Goal: Information Seeking & Learning: Learn about a topic

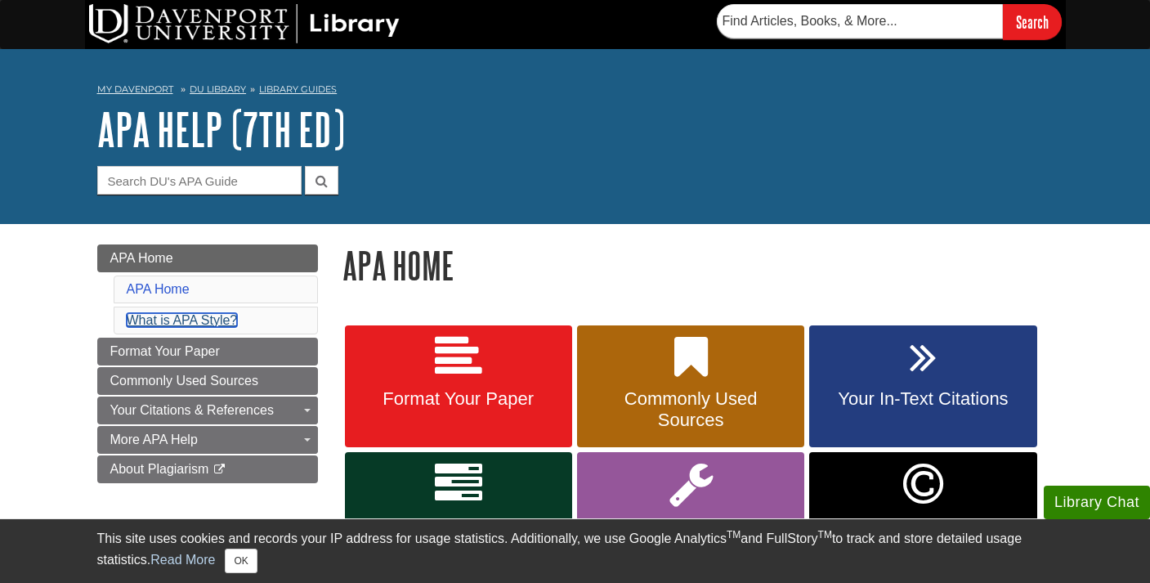
click at [210, 322] on link "What is APA Style?" at bounding box center [182, 320] width 111 height 14
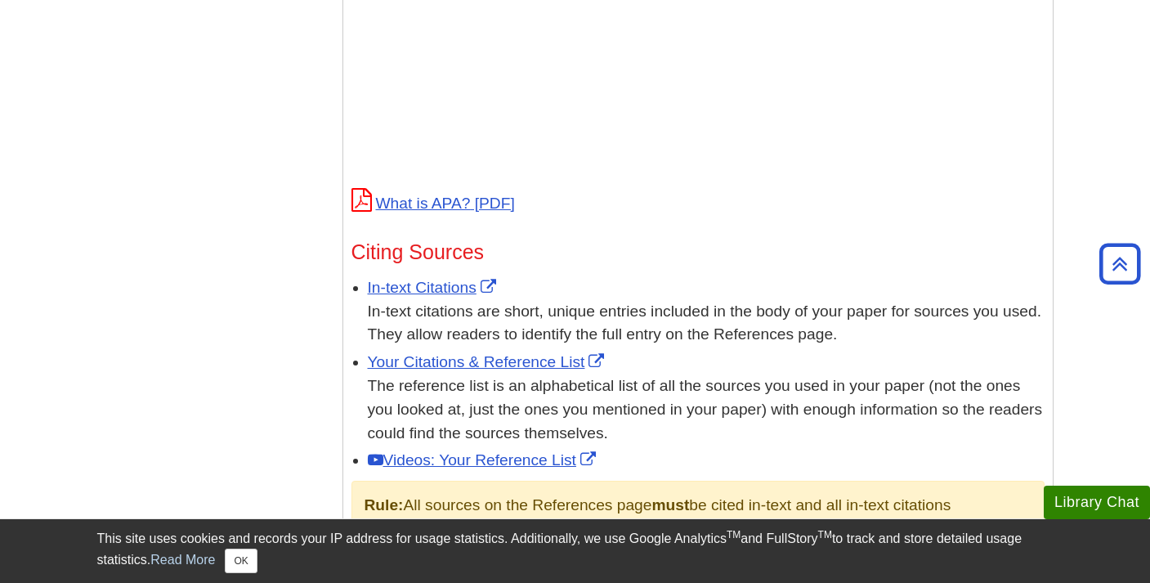
scroll to position [760, 0]
click at [447, 294] on link "In-text Citations" at bounding box center [434, 288] width 132 height 17
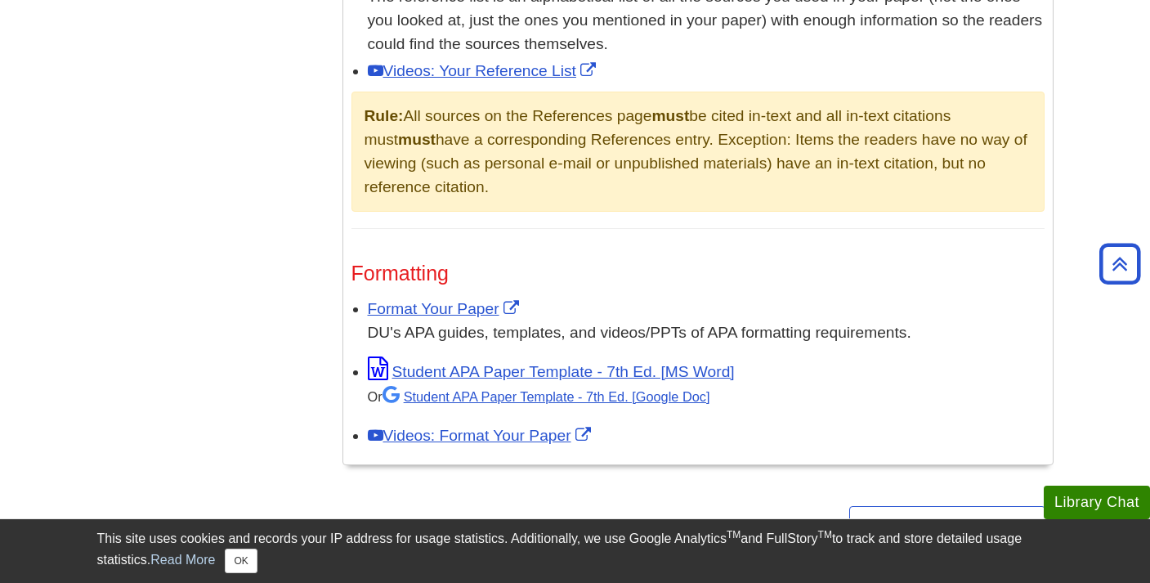
scroll to position [1156, 0]
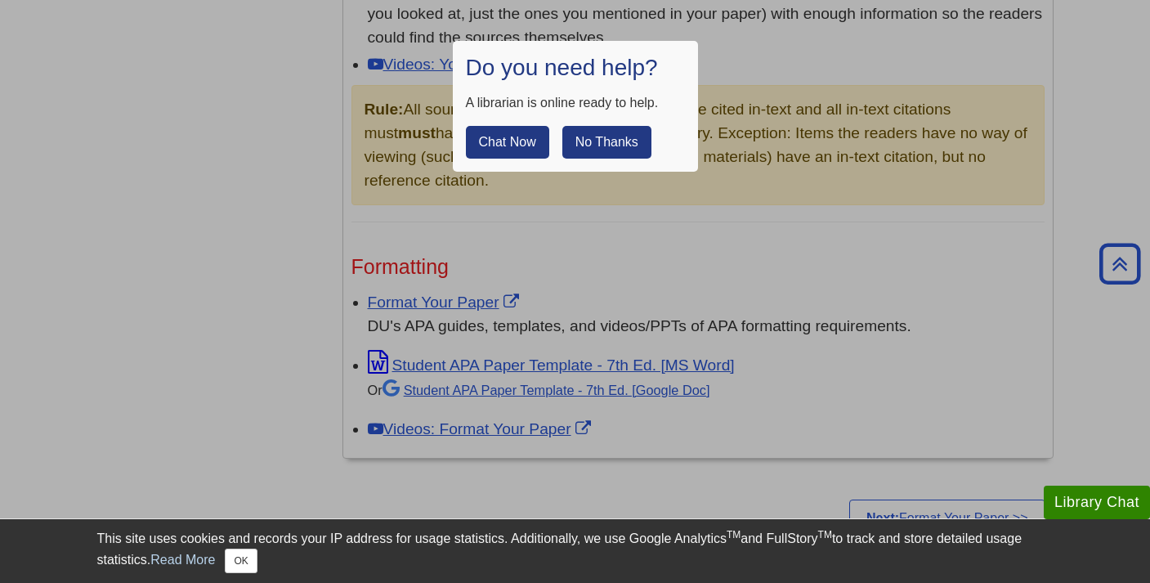
click at [616, 146] on button "No Thanks" at bounding box center [607, 142] width 89 height 33
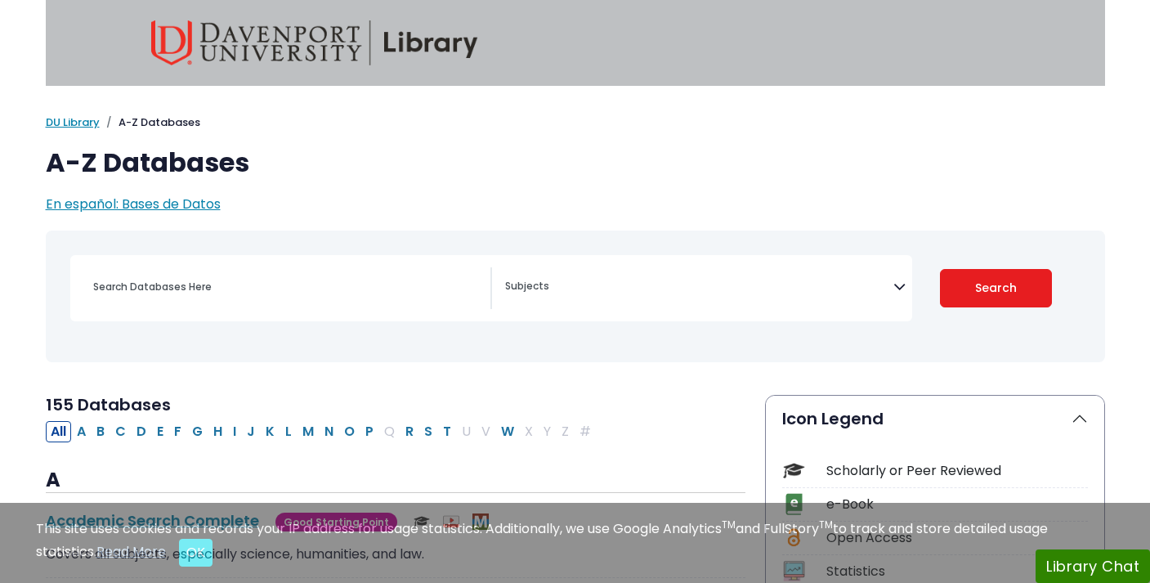
select select "Database Subject Filter"
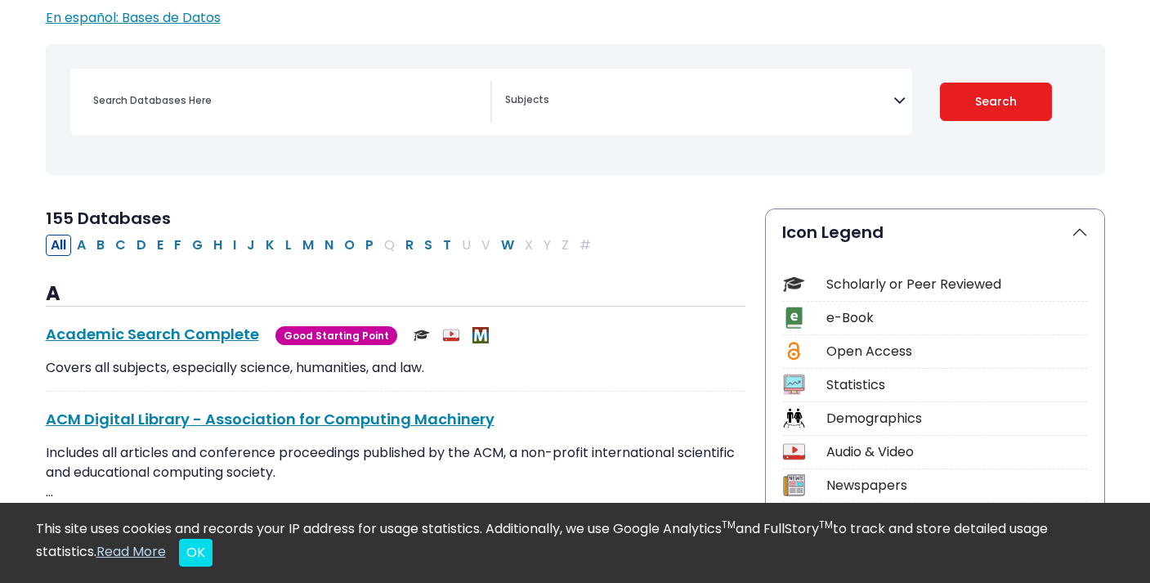
scroll to position [190, 0]
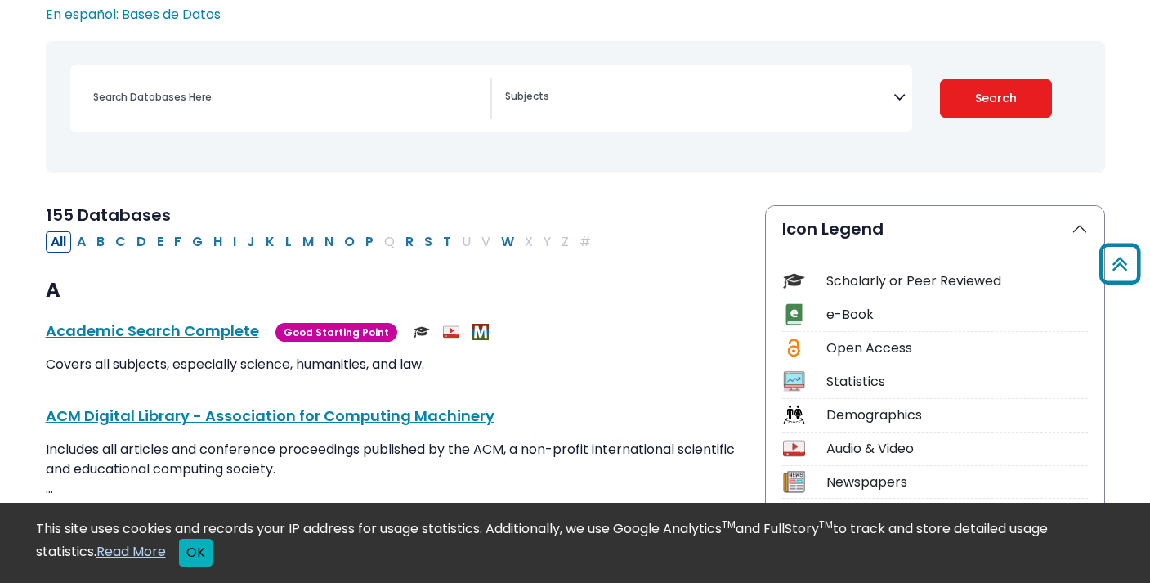
click at [203, 558] on button "OK" at bounding box center [196, 553] width 34 height 28
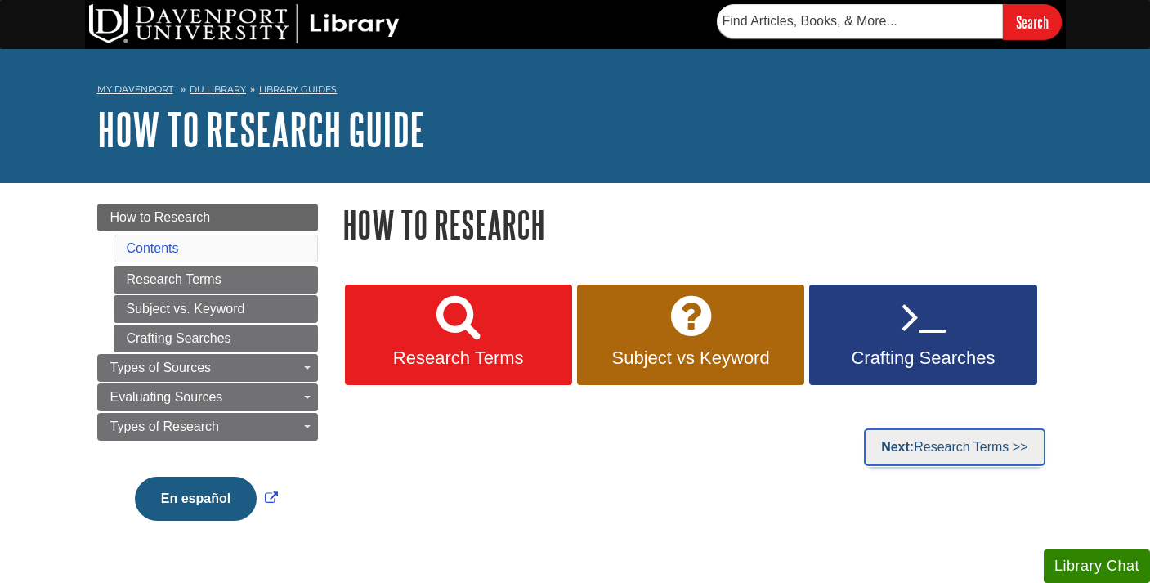
click at [949, 440] on link "Next: Research Terms >>" at bounding box center [954, 447] width 181 height 38
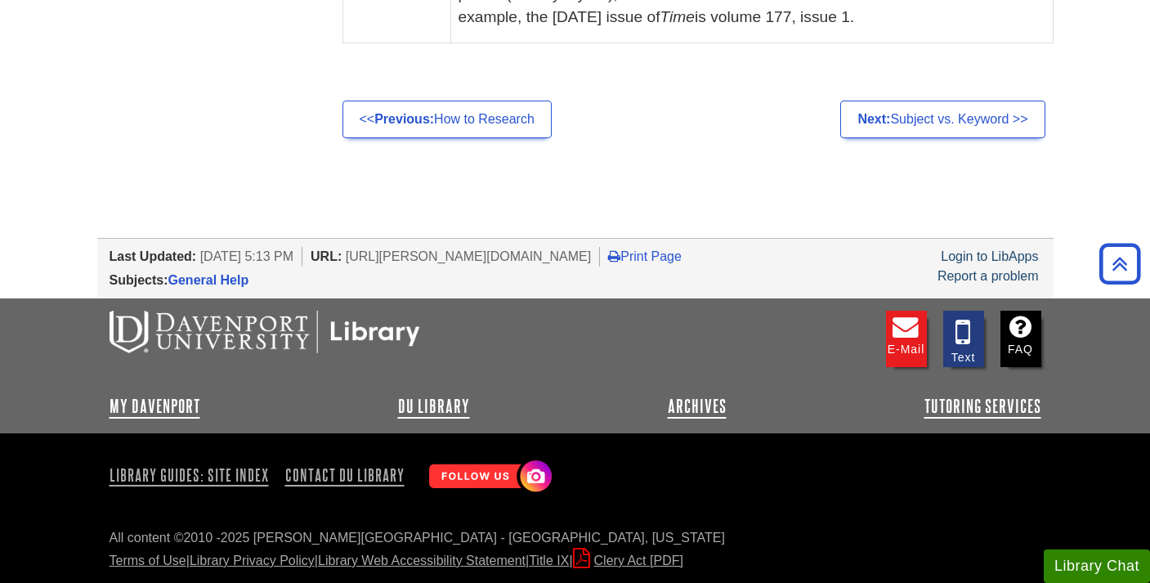
scroll to position [1604, 0]
click at [987, 114] on link "Next: Subject vs. Keyword >>" at bounding box center [943, 120] width 204 height 38
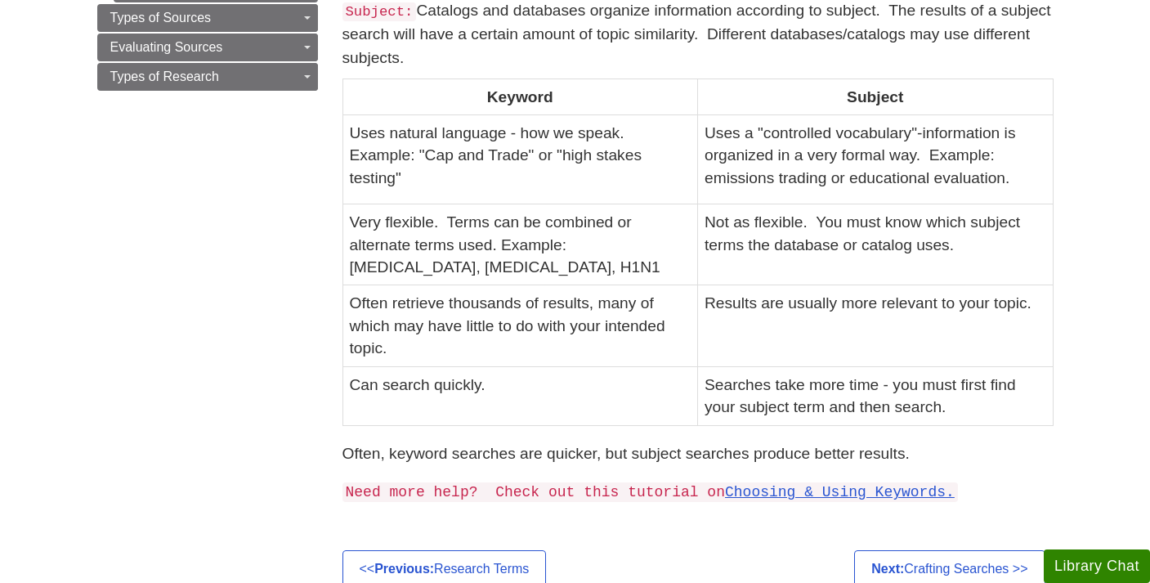
scroll to position [818, 0]
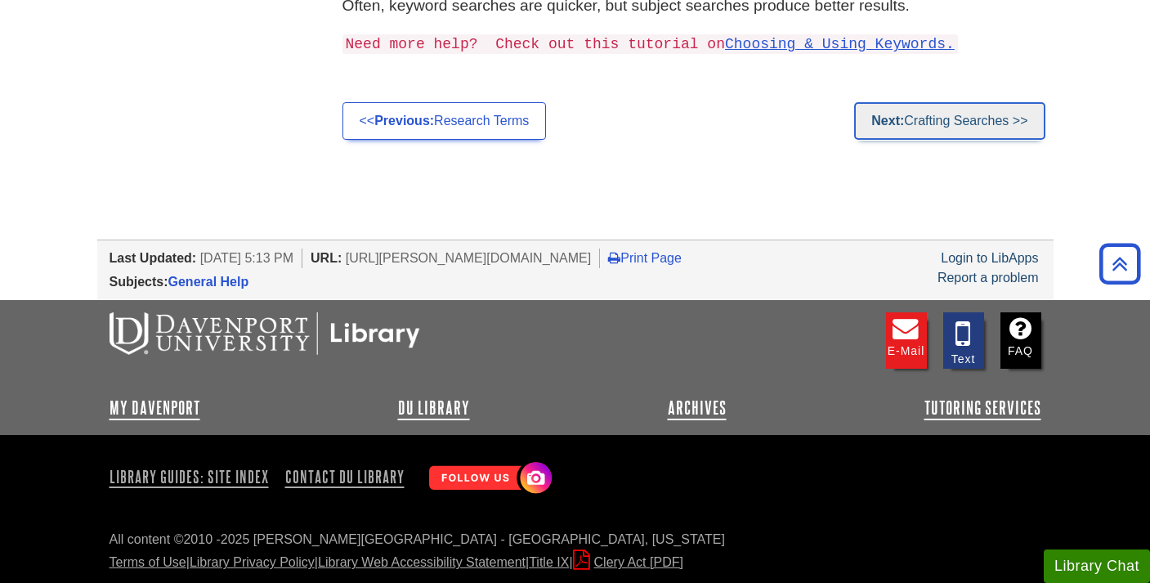
click at [992, 120] on link "Next: Crafting Searches >>" at bounding box center [949, 121] width 191 height 38
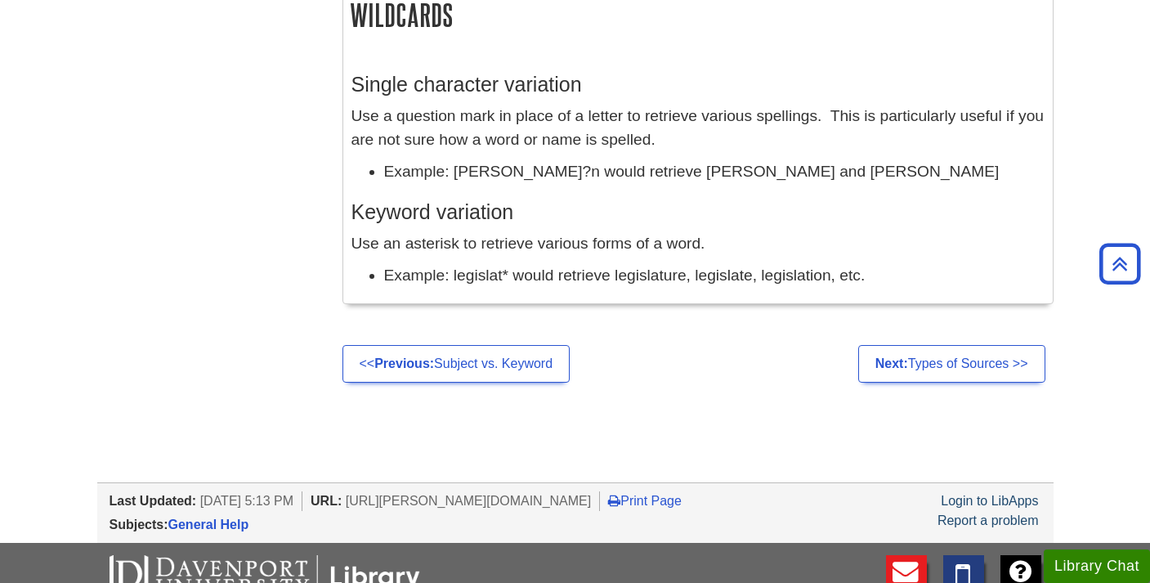
scroll to position [1798, 0]
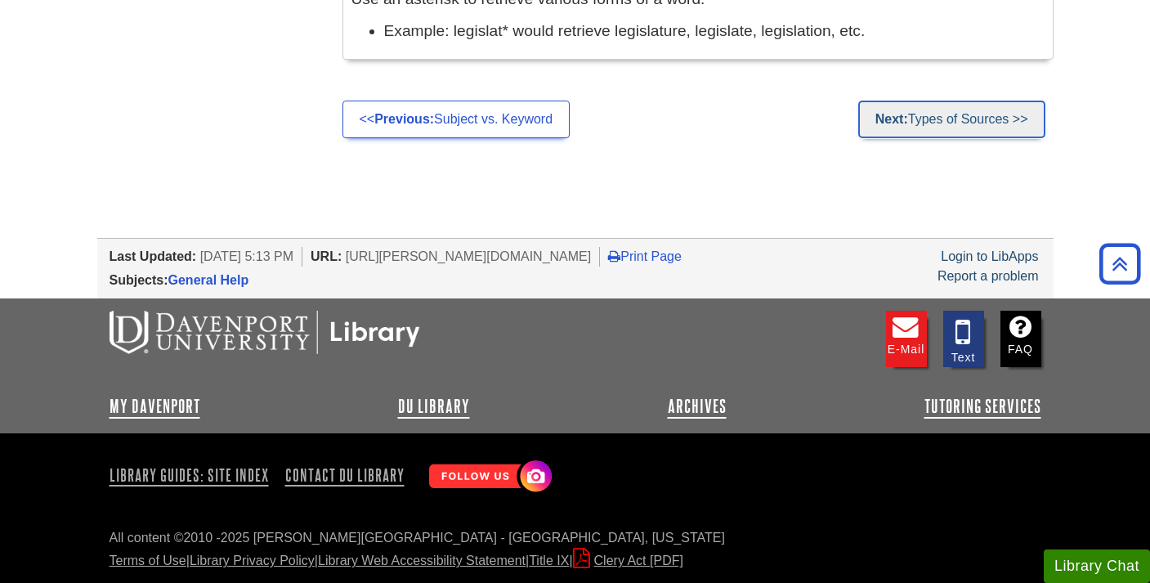
click at [990, 120] on link "Next: Types of Sources >>" at bounding box center [952, 120] width 187 height 38
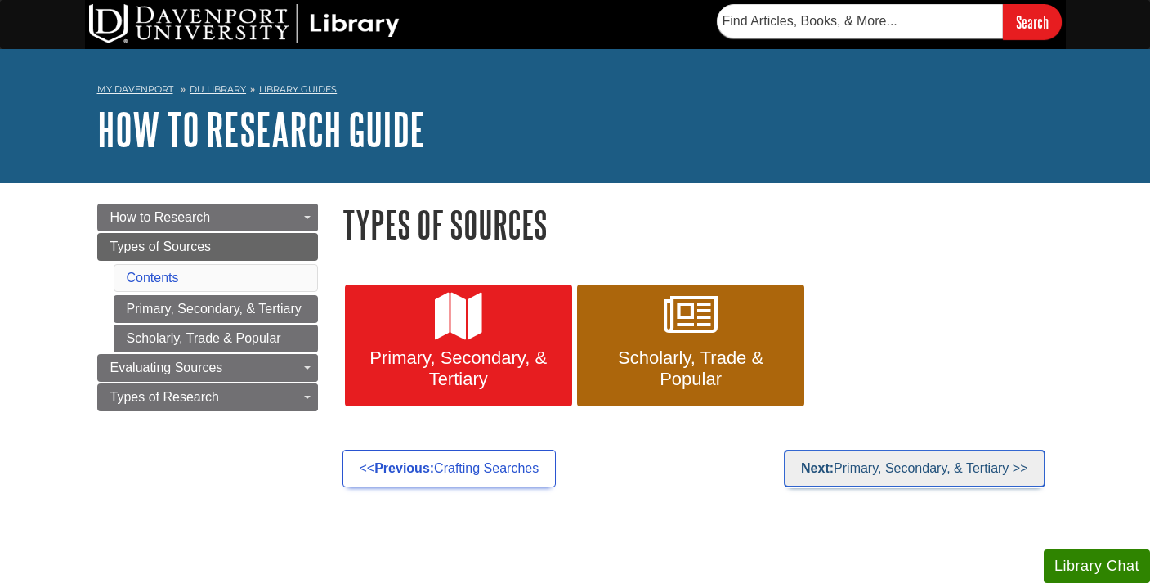
click at [953, 468] on link "Next: Primary, Secondary, & Tertiary >>" at bounding box center [914, 469] width 261 height 38
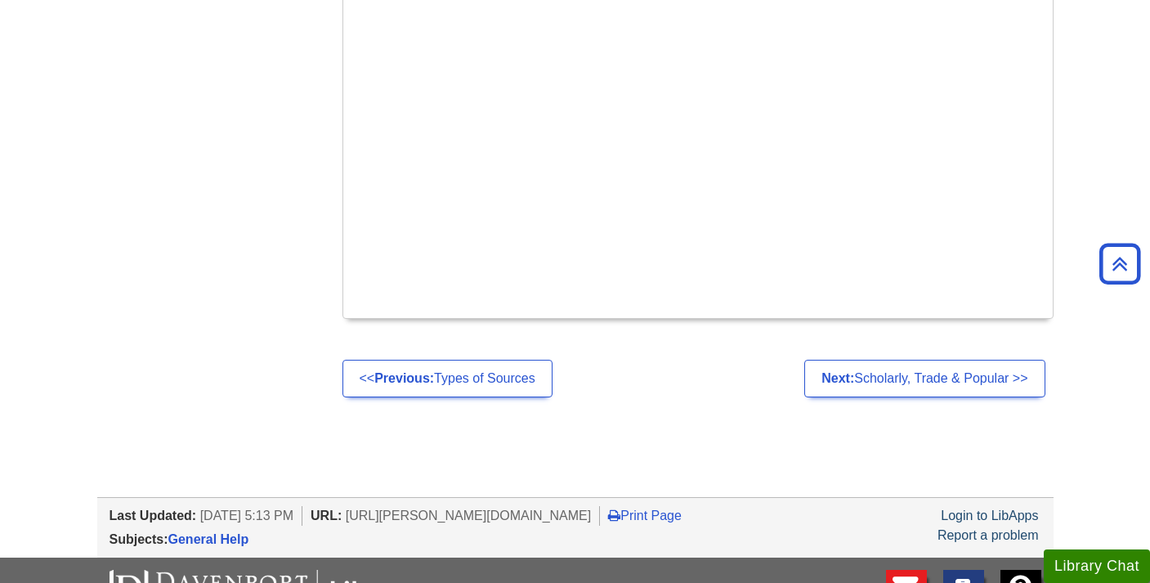
scroll to position [995, 0]
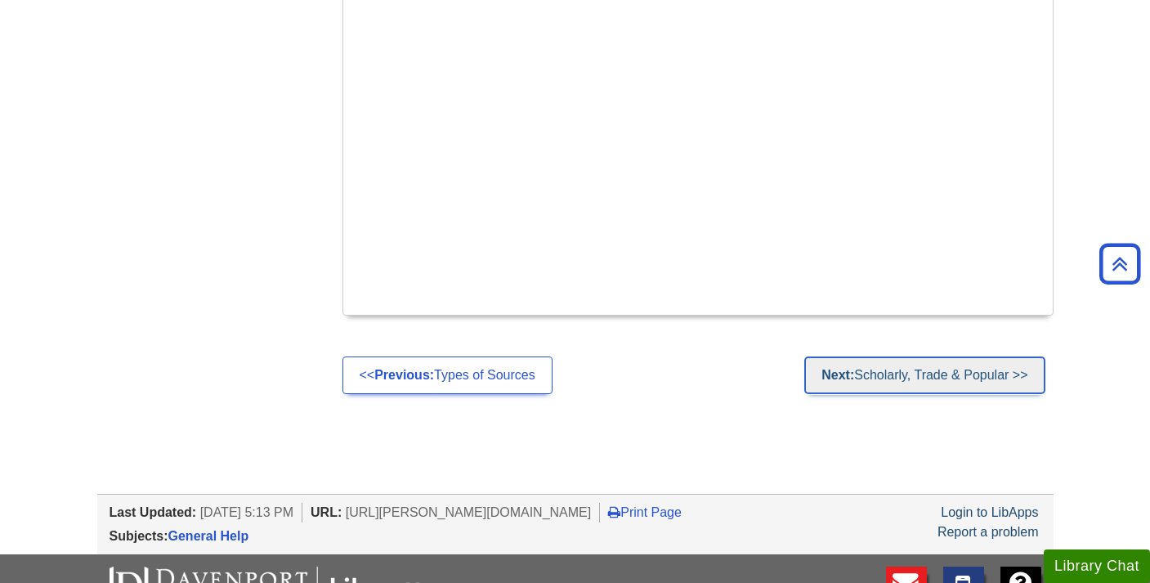
click at [935, 357] on link "Next: Scholarly, Trade & Popular >>" at bounding box center [925, 376] width 240 height 38
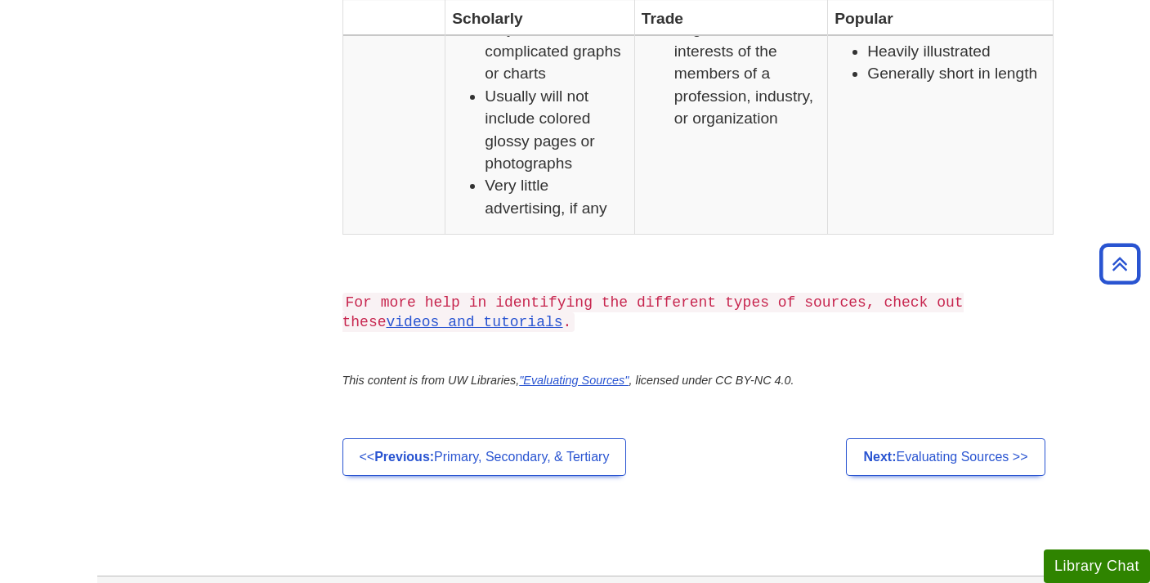
scroll to position [1491, 0]
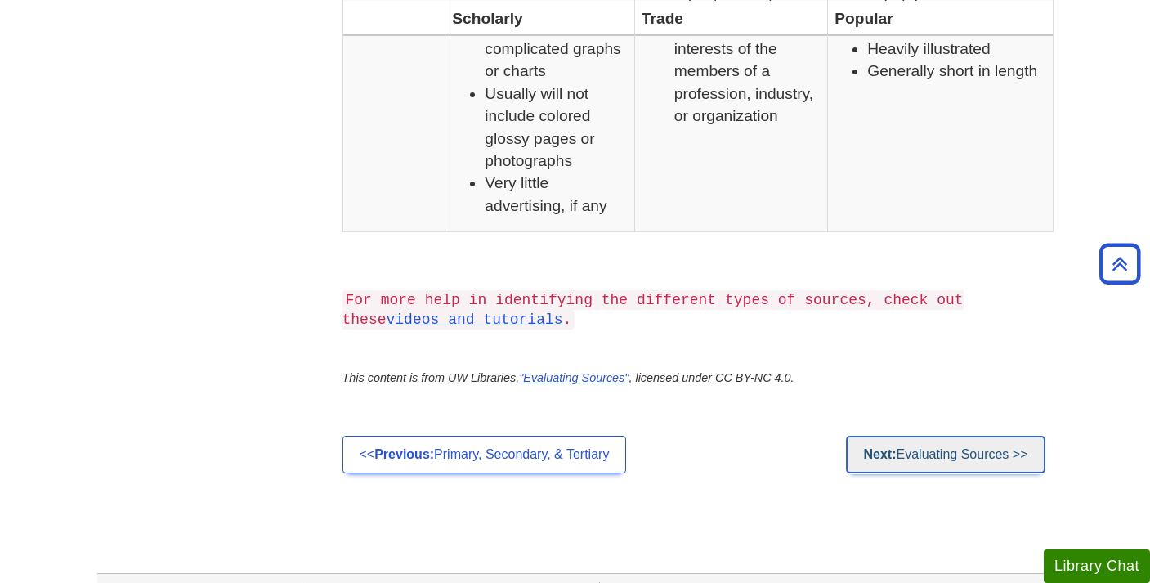
click at [967, 459] on link "Next: Evaluating Sources >>" at bounding box center [945, 455] width 199 height 38
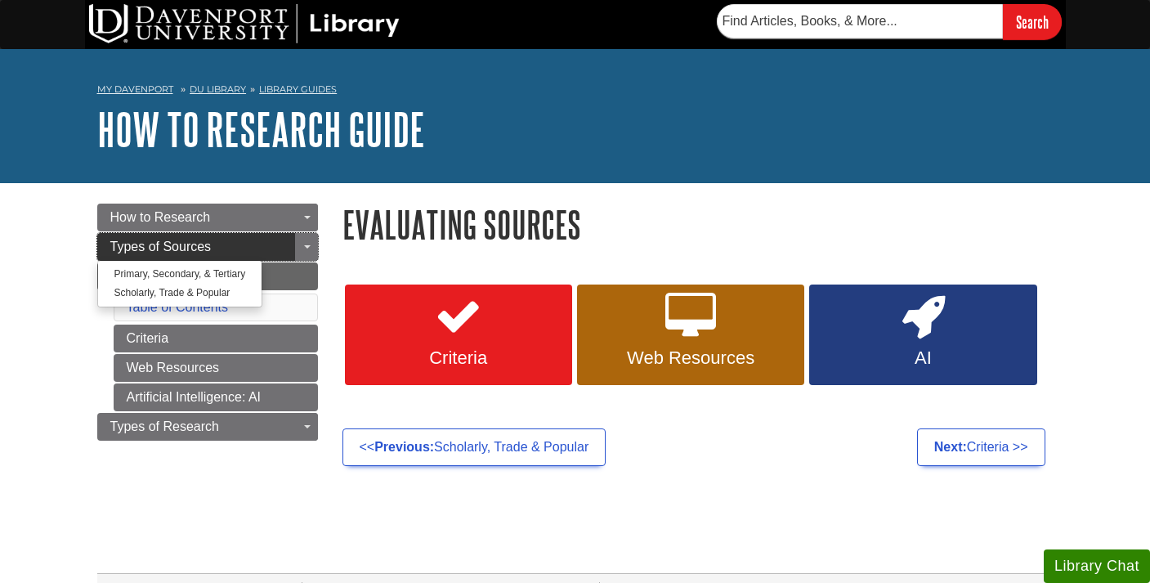
click at [198, 247] on span "Types of Sources" at bounding box center [160, 247] width 101 height 14
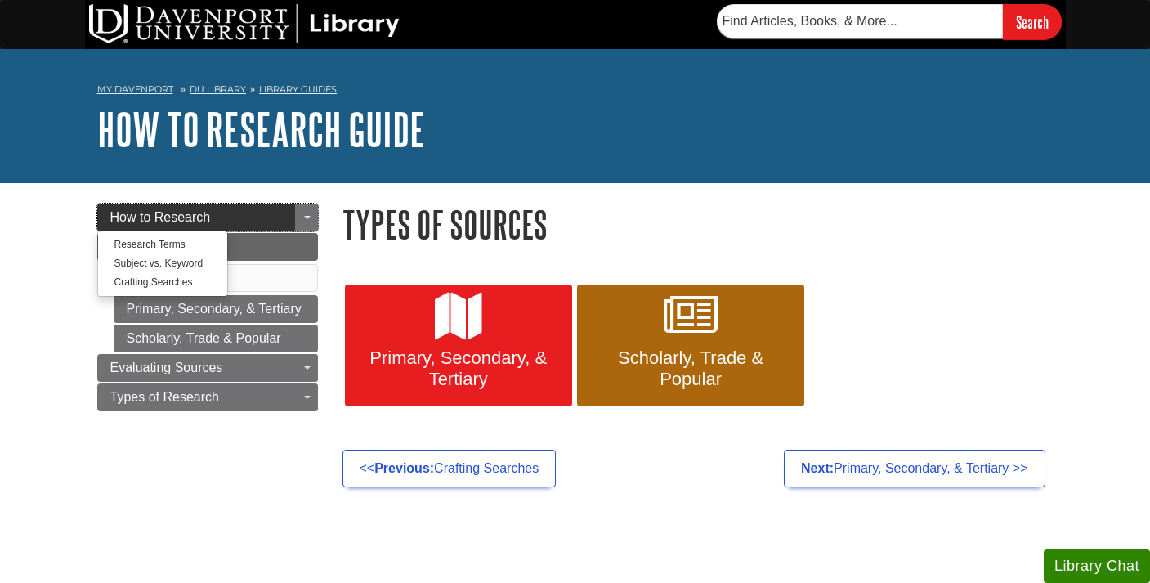
click at [230, 222] on link "How to Research" at bounding box center [207, 218] width 221 height 28
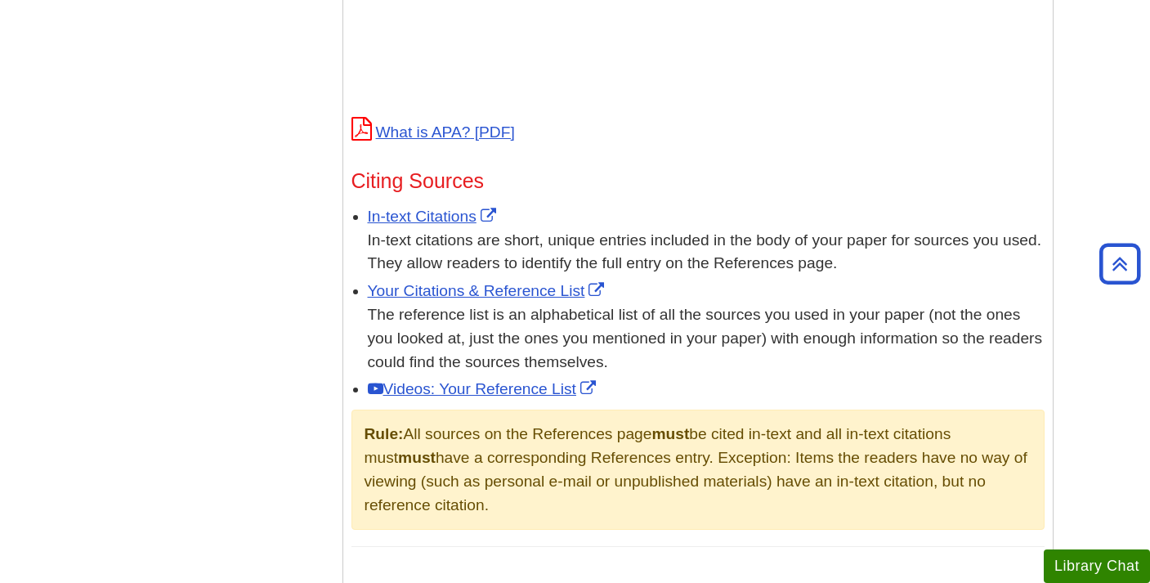
scroll to position [836, 0]
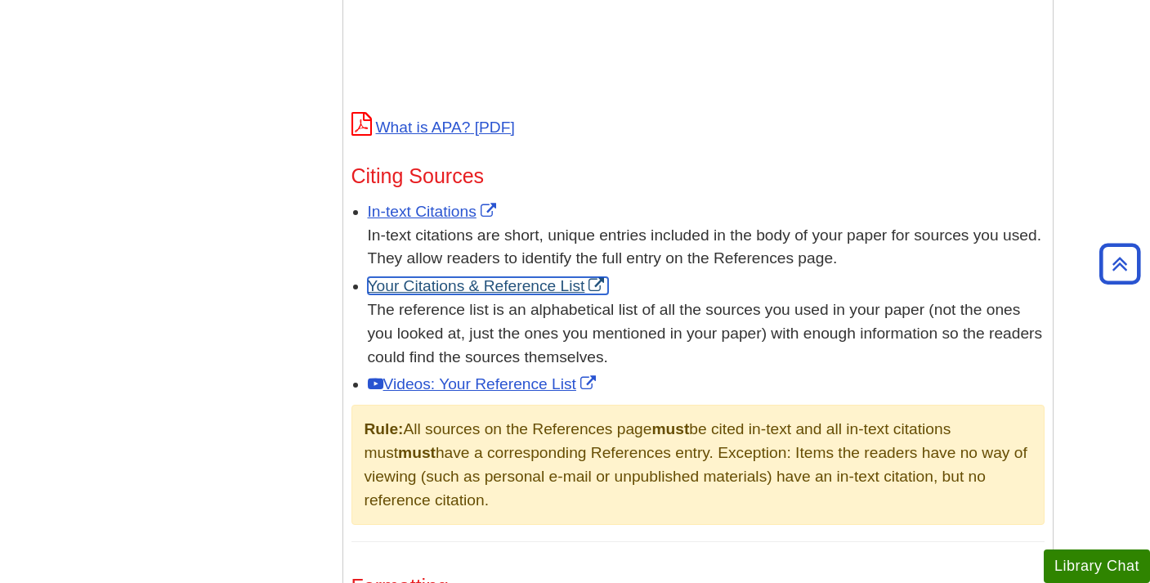
click at [515, 289] on link "Your Citations & Reference List" at bounding box center [488, 285] width 241 height 17
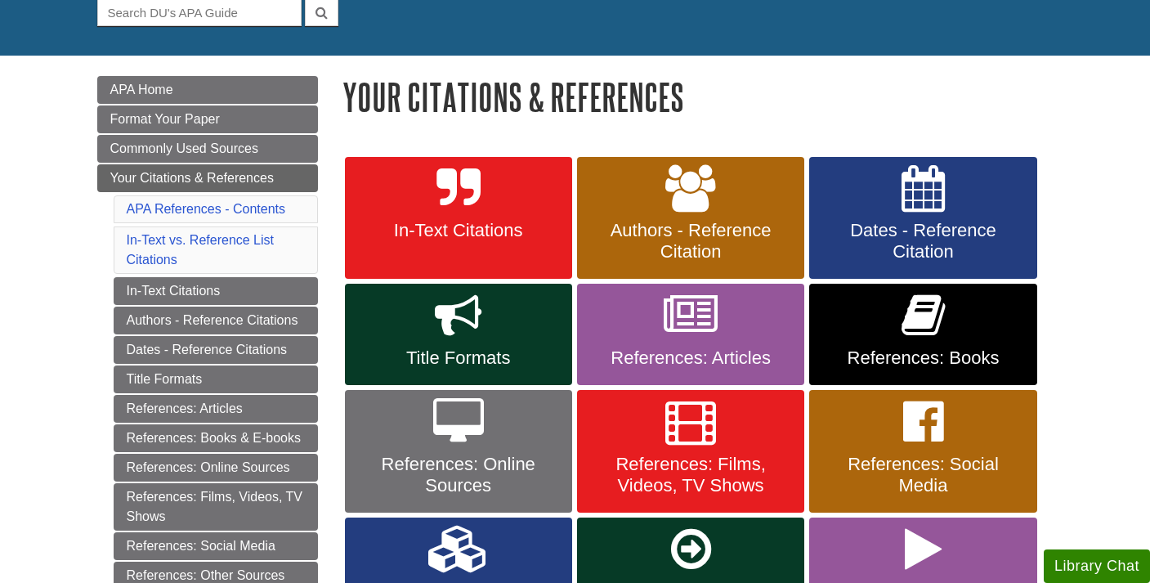
scroll to position [176, 0]
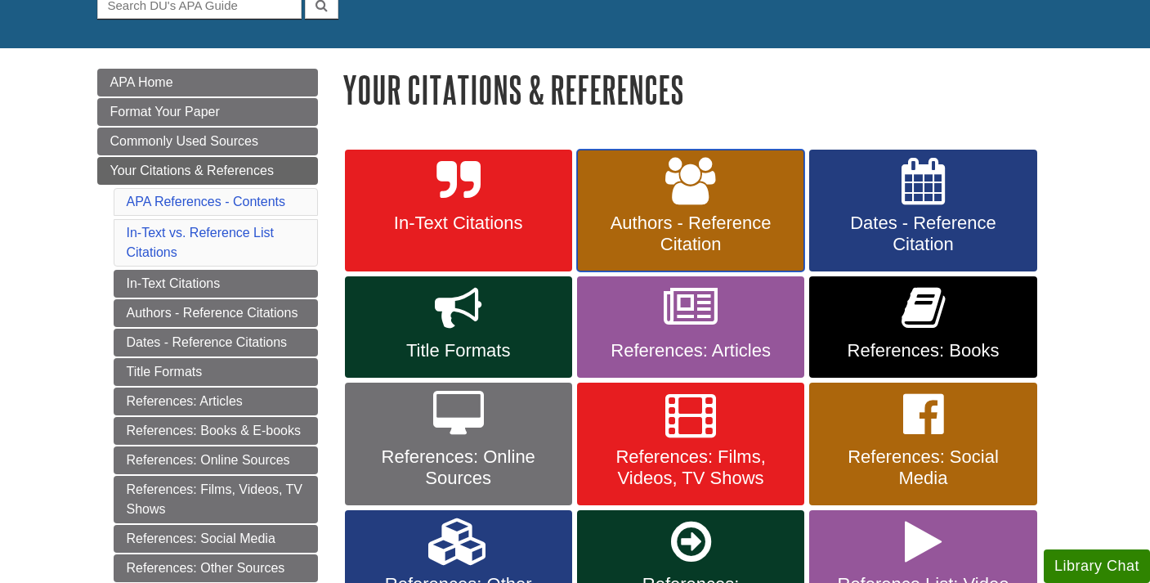
click at [729, 181] on link "Authors - Reference Citation" at bounding box center [690, 211] width 227 height 123
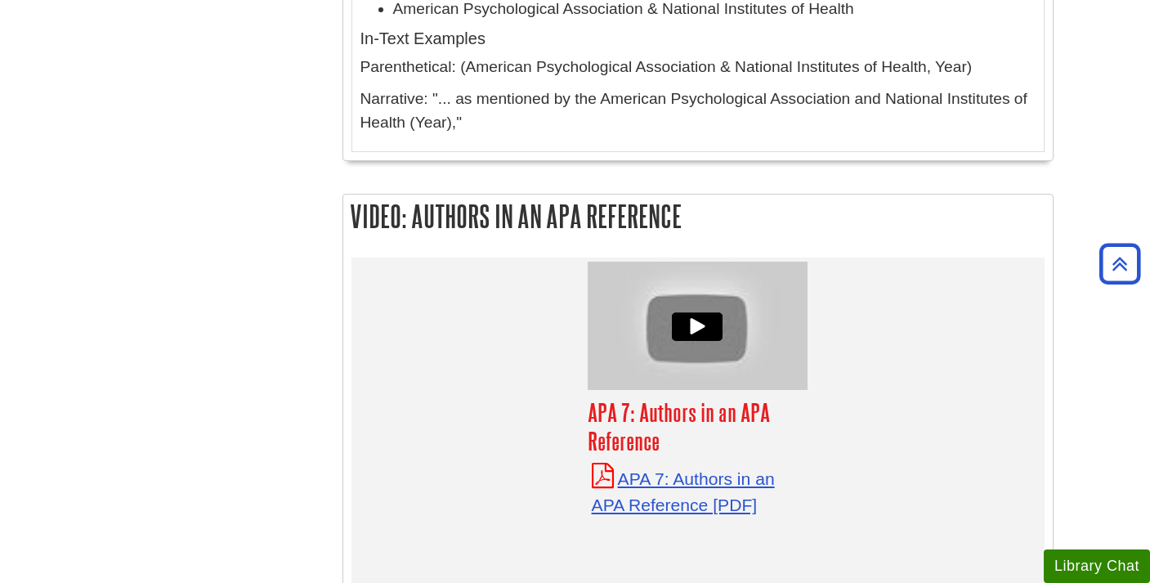
scroll to position [7211, 0]
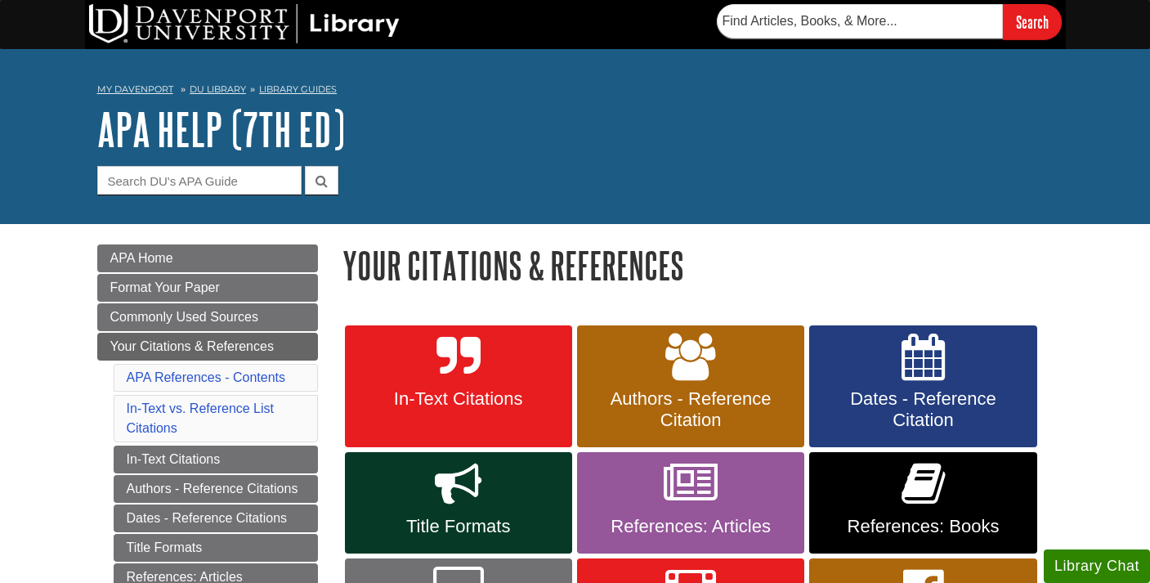
scroll to position [176, 0]
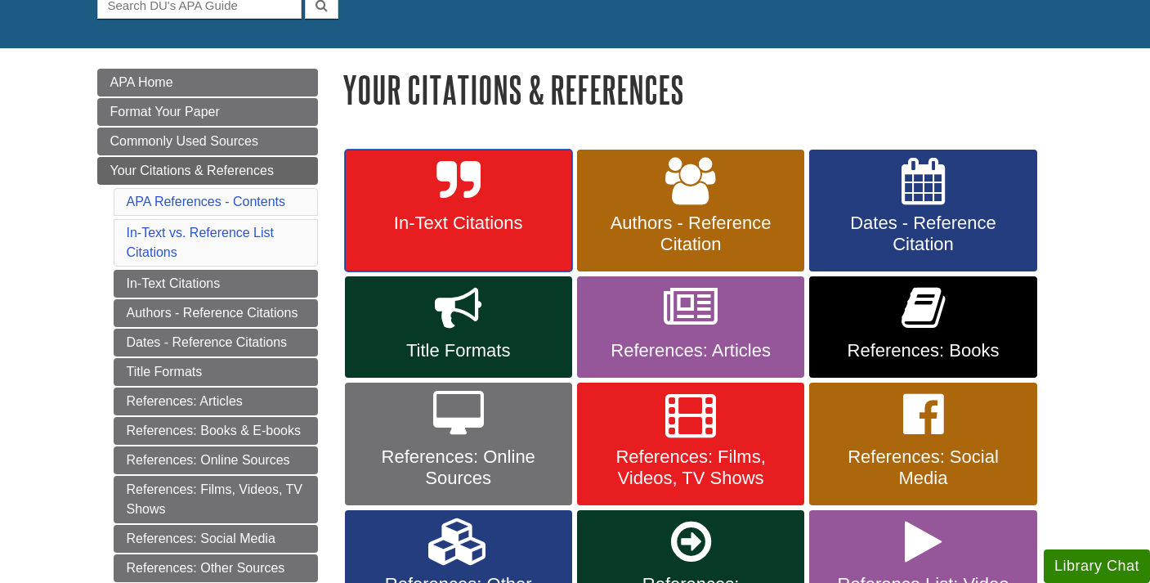
click at [555, 220] on span "In-Text Citations" at bounding box center [458, 223] width 203 height 21
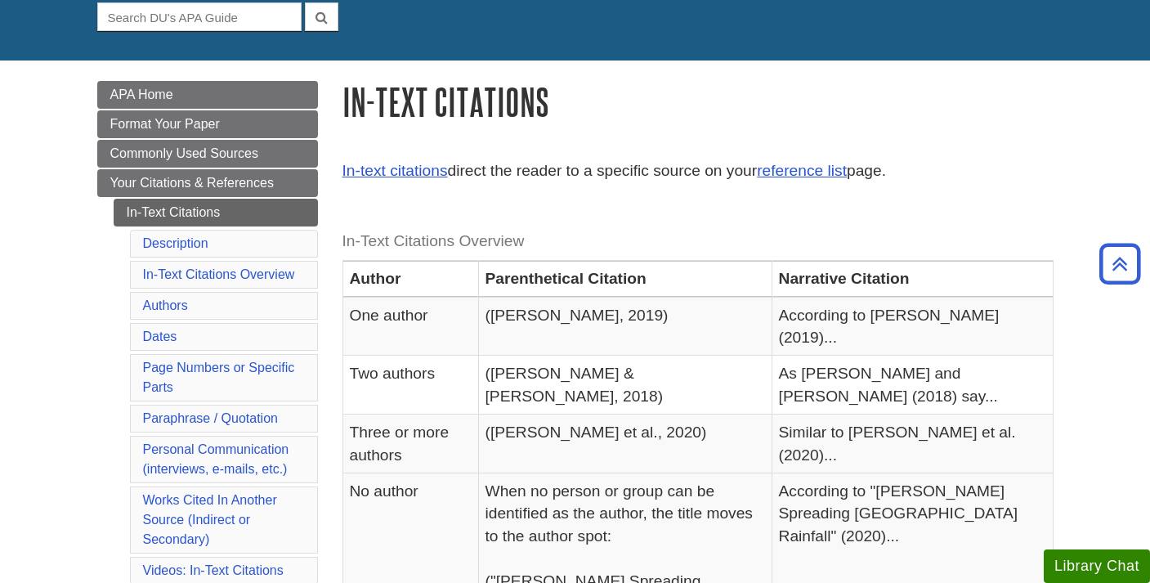
scroll to position [159, 0]
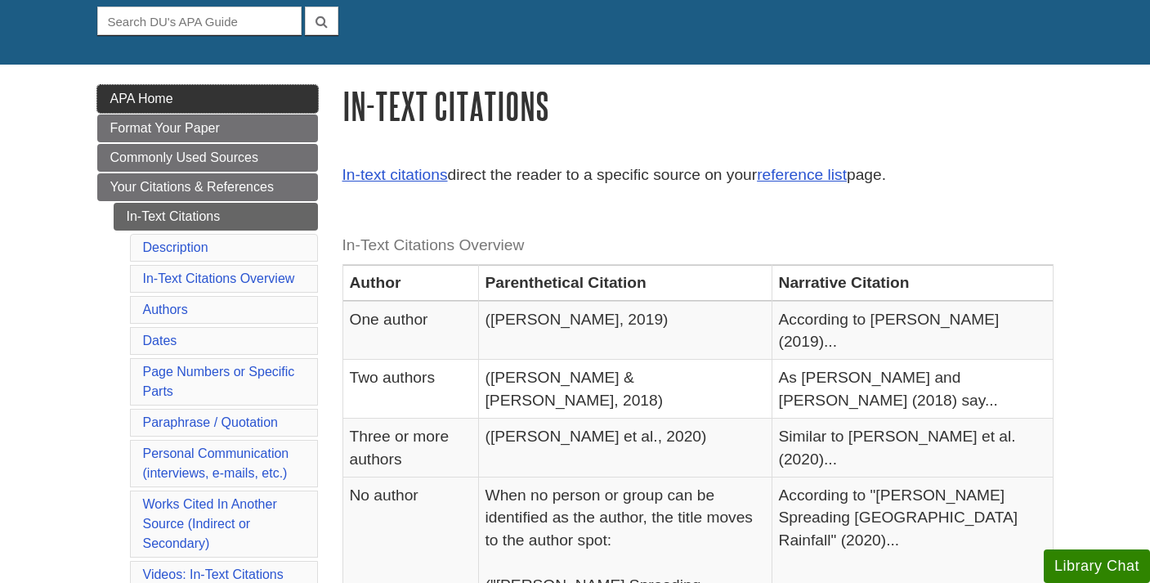
click at [226, 97] on link "APA Home" at bounding box center [207, 99] width 221 height 28
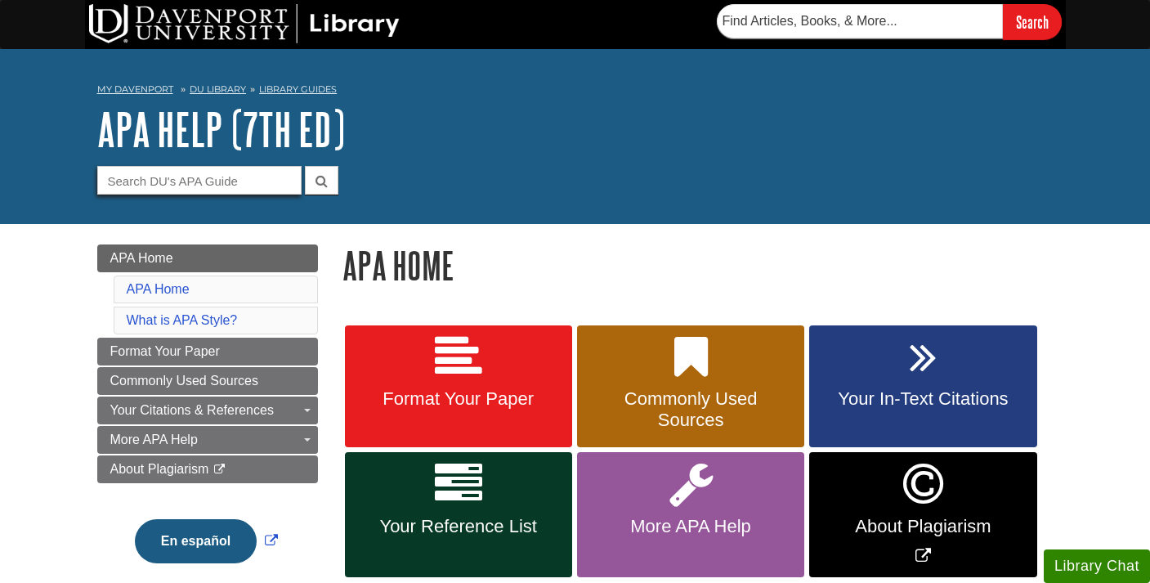
click at [197, 175] on input "Guide Search Terms" at bounding box center [199, 180] width 204 height 29
type input "editor"
click at [305, 166] on button "submit" at bounding box center [322, 180] width 34 height 29
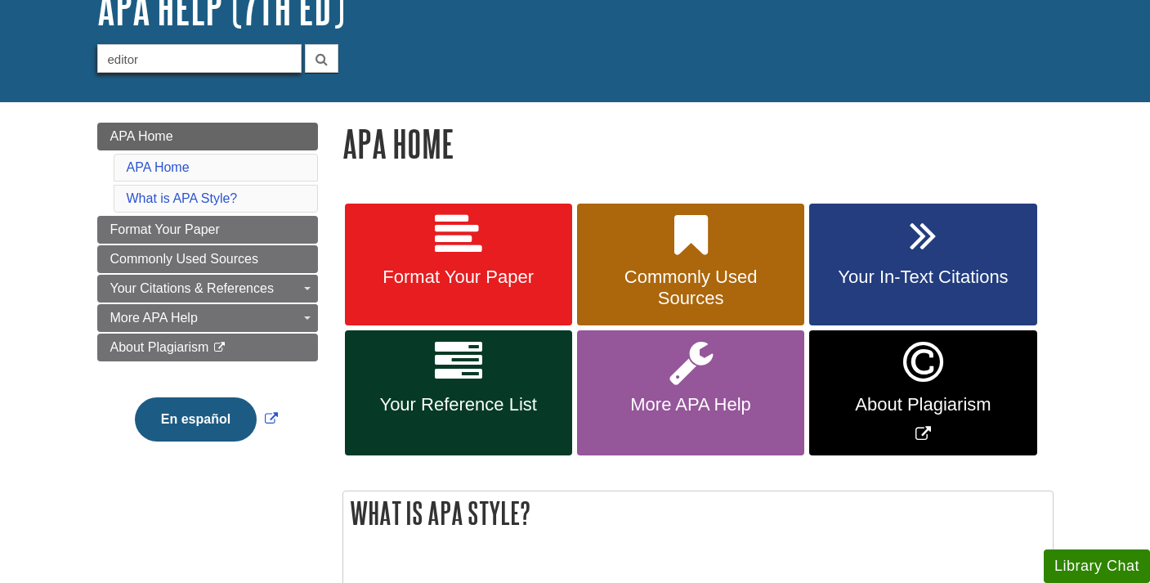
scroll to position [144, 0]
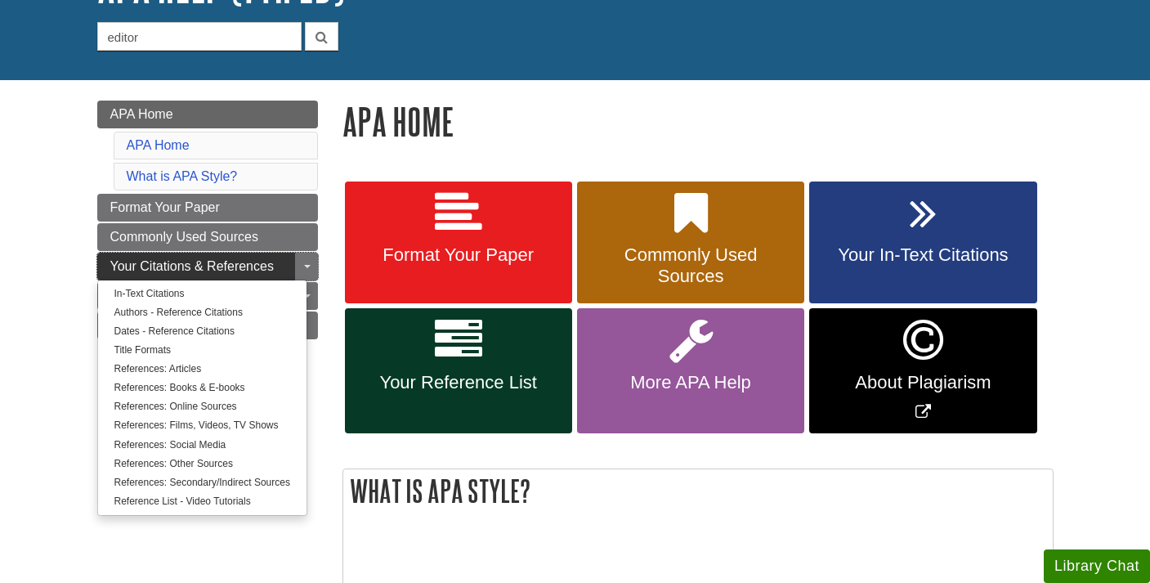
click at [191, 253] on link "Your Citations & References" at bounding box center [207, 267] width 221 height 28
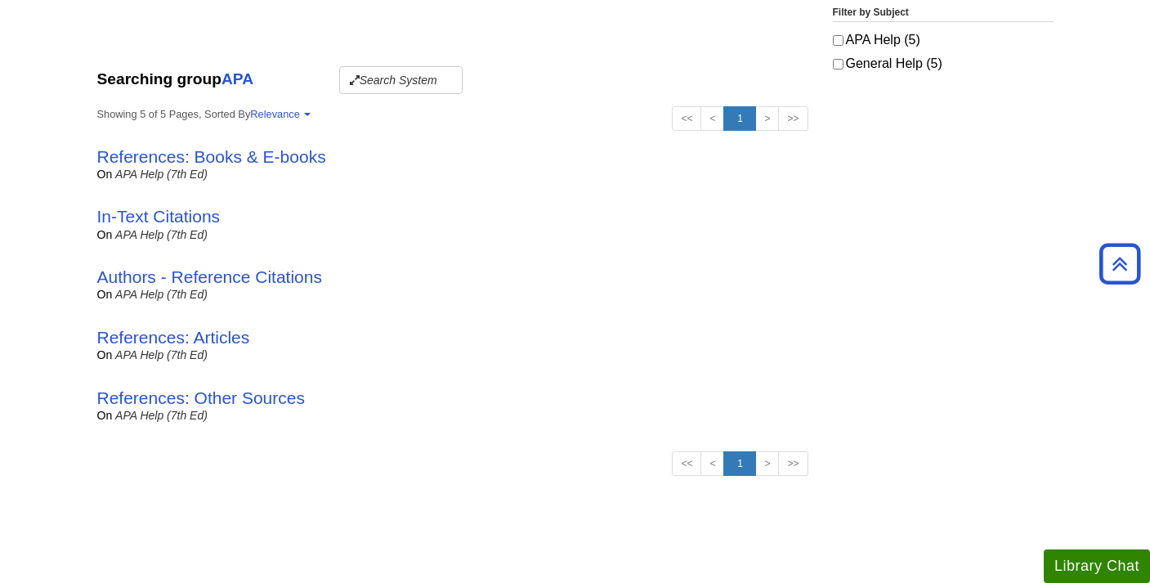
scroll to position [379, 0]
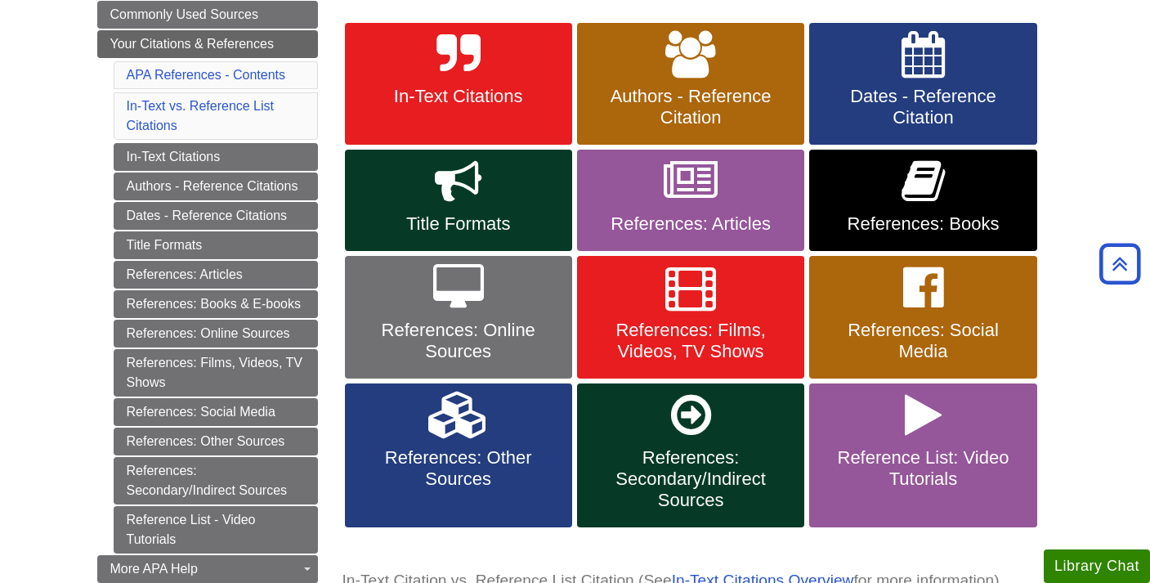
scroll to position [298, 0]
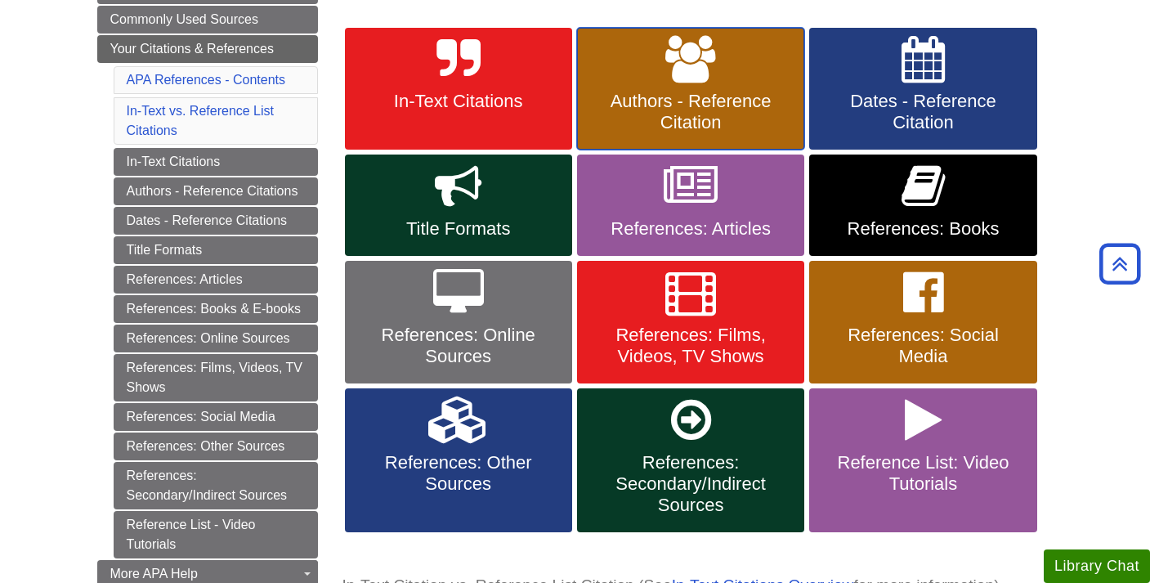
click at [657, 115] on span "Authors - Reference Citation" at bounding box center [691, 112] width 203 height 43
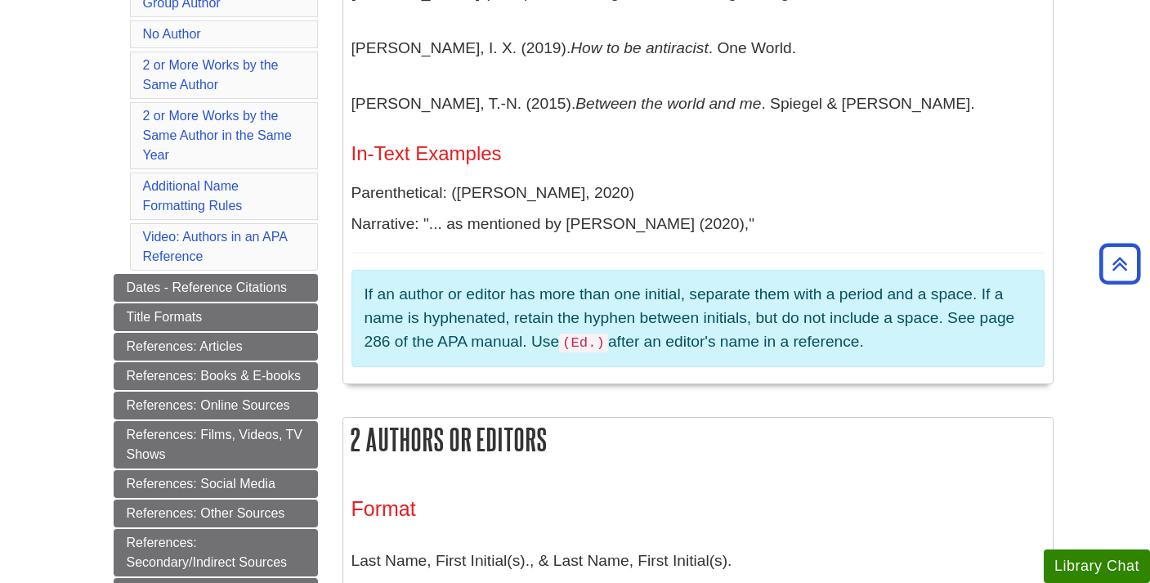
scroll to position [583, 0]
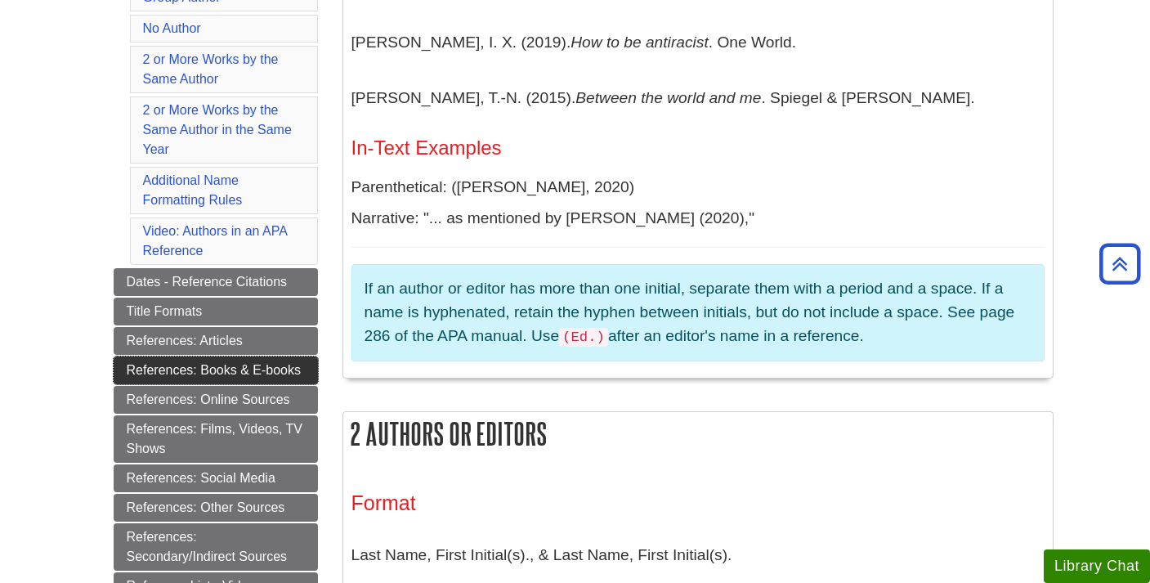
click at [253, 372] on link "References: Books & E-books" at bounding box center [216, 371] width 204 height 28
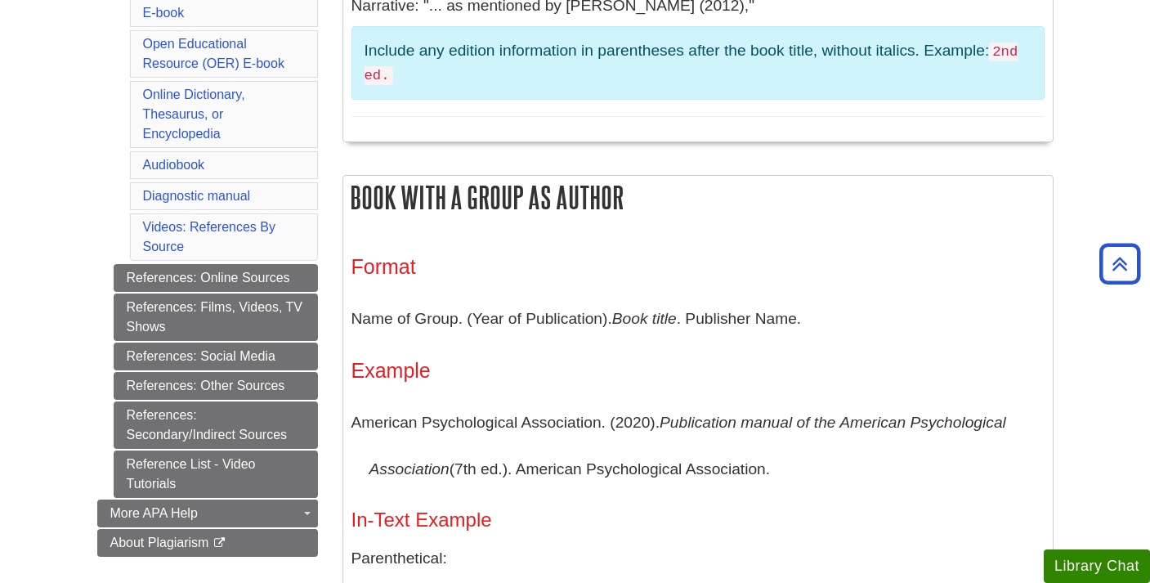
scroll to position [684, 0]
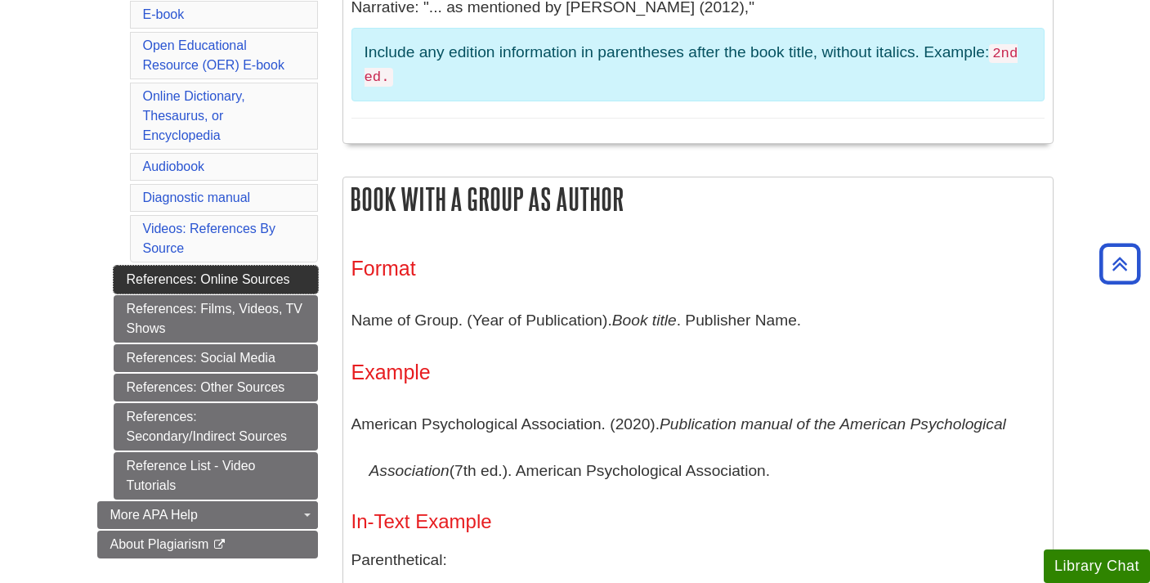
click at [256, 282] on link "References: Online Sources" at bounding box center [216, 280] width 204 height 28
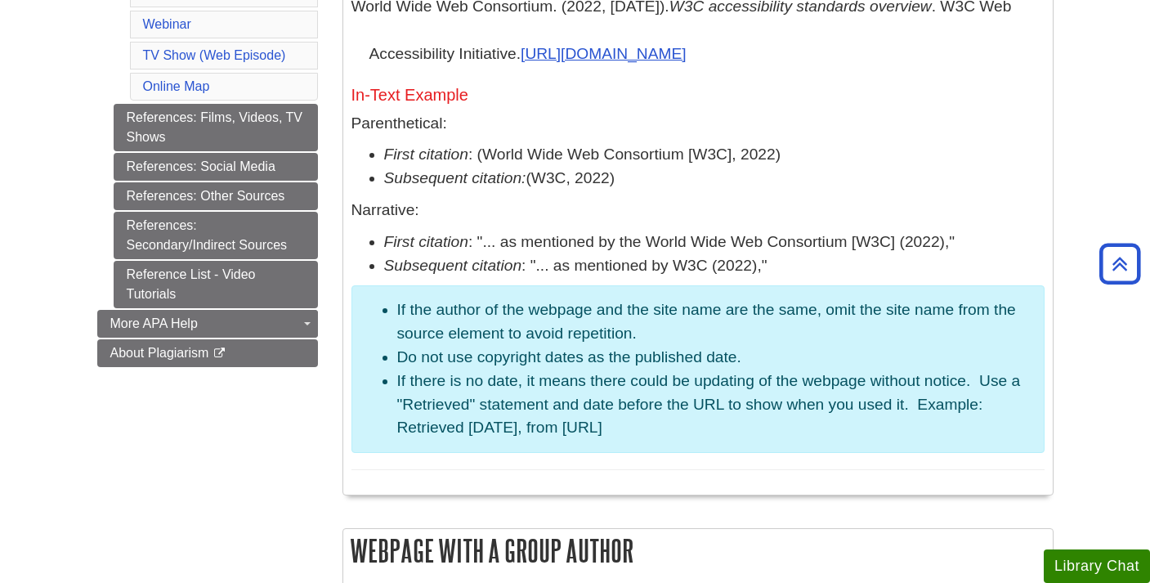
scroll to position [11386, 0]
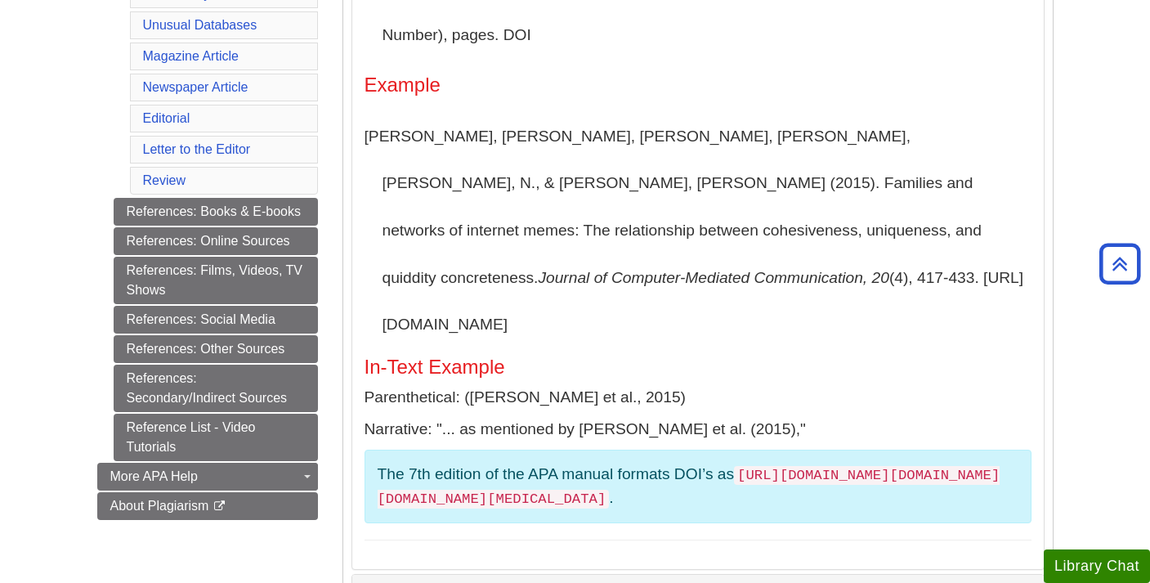
scroll to position [563, 0]
drag, startPoint x: 378, startPoint y: 454, endPoint x: 454, endPoint y: 449, distance: 76.2
click at [454, 465] on code "https://DOI.org/XX.XXXX/XXXX.XXXXX" at bounding box center [689, 486] width 623 height 43
click at [488, 465] on code "https://DOI.org/XX.XXXX/XXXX.XXXXX" at bounding box center [689, 486] width 623 height 43
drag, startPoint x: 509, startPoint y: 452, endPoint x: 380, endPoint y: 460, distance: 129.4
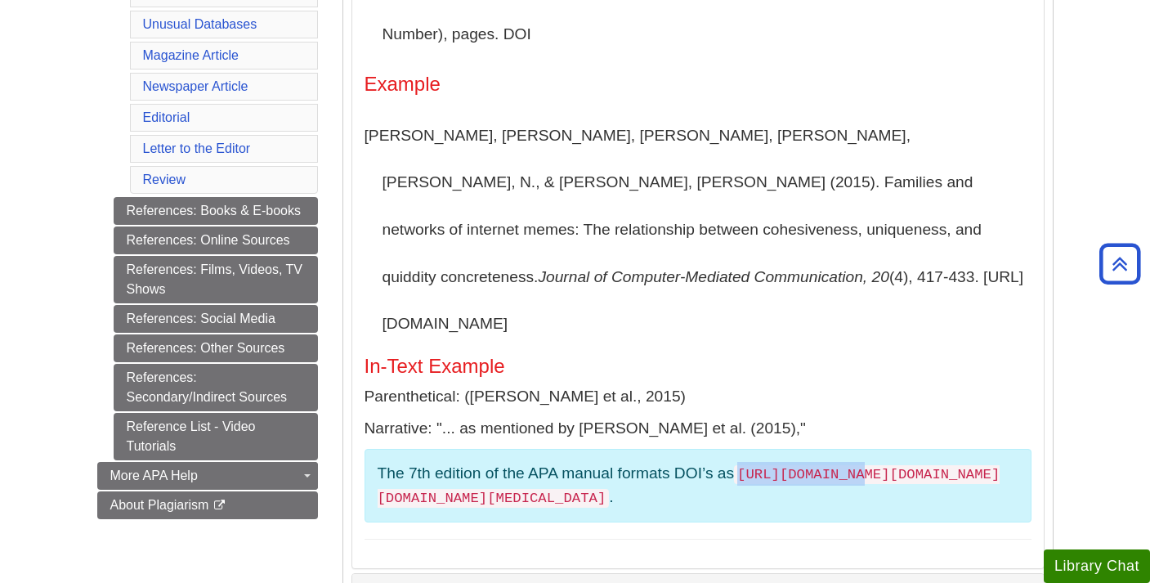
click at [380, 465] on code "https://DOI.org/XX.XXXX/XXXX.XXXXX" at bounding box center [689, 486] width 623 height 43
click at [503, 289] on p "Segev, E., Nissenbaum, A., Stolero, N., & Shifman, L. (2015). Families and netw…" at bounding box center [698, 229] width 667 height 235
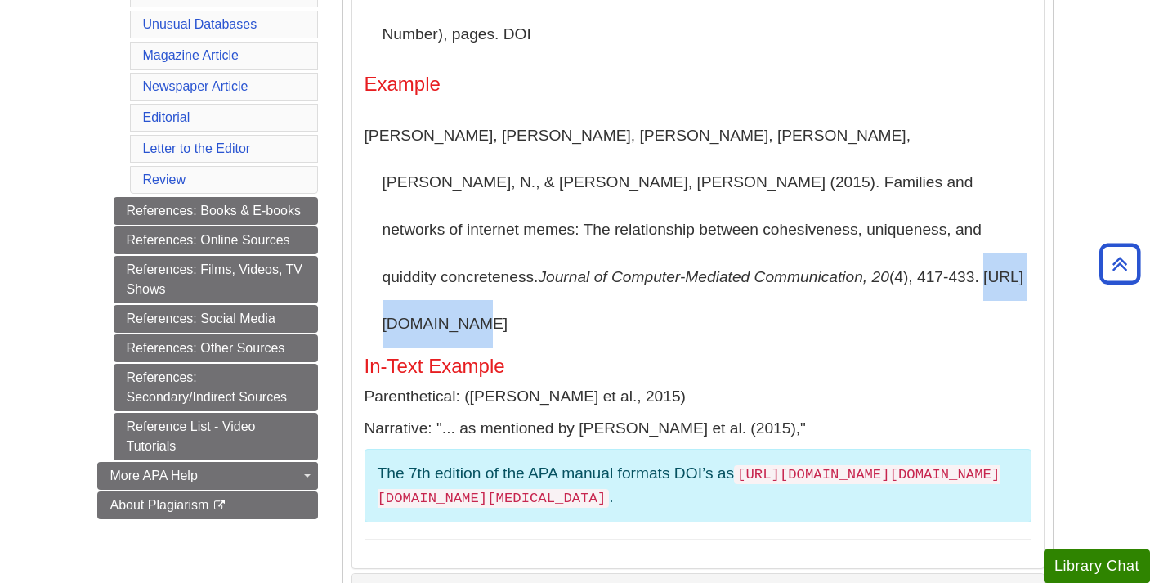
drag, startPoint x: 491, startPoint y: 280, endPoint x: 383, endPoint y: 280, distance: 107.9
click at [383, 280] on p "Segev, E., Nissenbaum, A., Stolero, N., & Shifman, L. (2015). Families and netw…" at bounding box center [698, 229] width 667 height 235
copy p "https://DOI.org/"
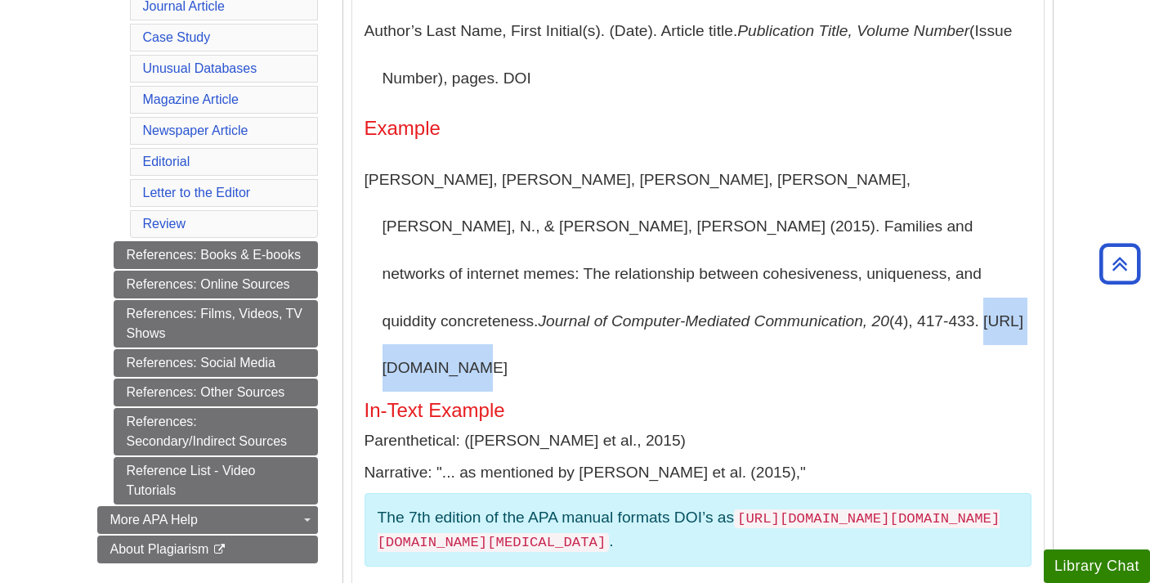
scroll to position [515, 0]
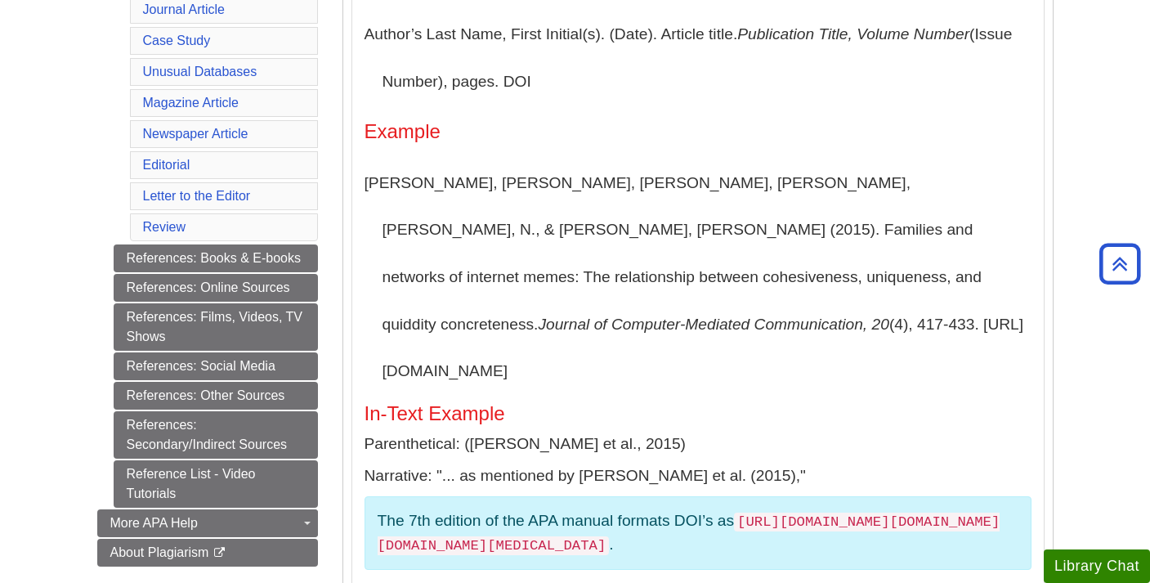
click at [644, 357] on div "Article Includes DOI Format Author’s Last Name, First Initial(s). (Date). Artic…" at bounding box center [698, 260] width 667 height 654
click at [289, 261] on link "References: Books & E-books" at bounding box center [216, 258] width 204 height 28
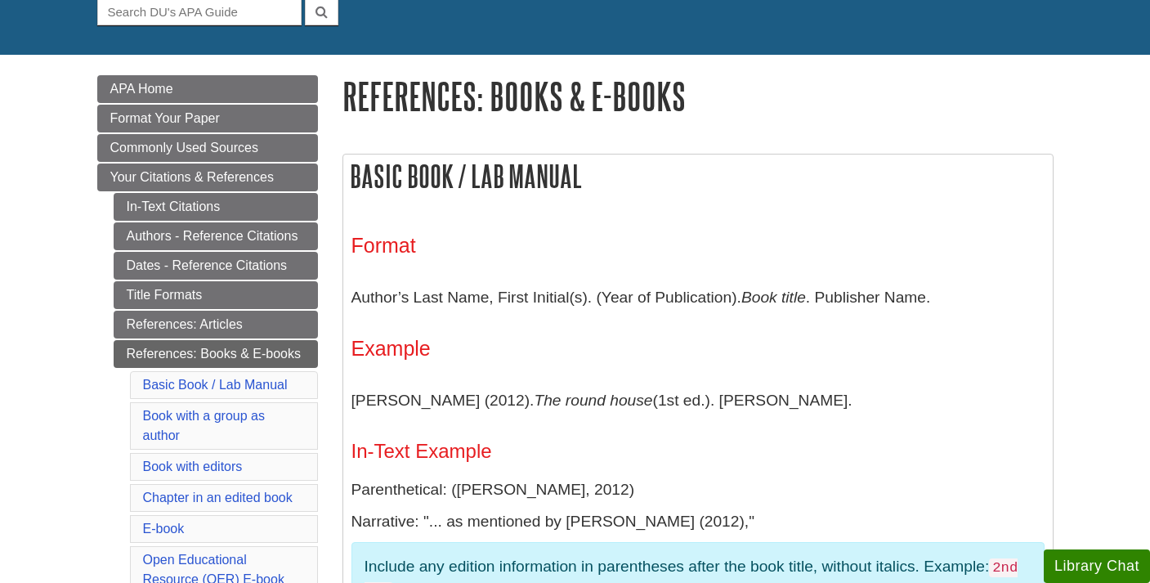
scroll to position [173, 0]
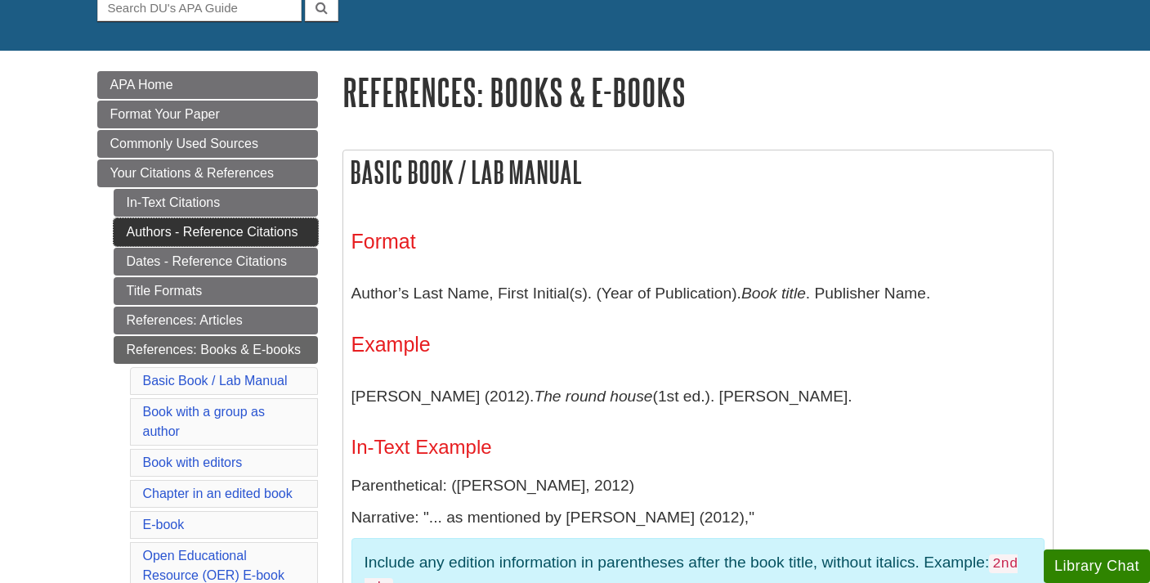
click at [233, 230] on link "Authors - Reference Citations" at bounding box center [216, 232] width 204 height 28
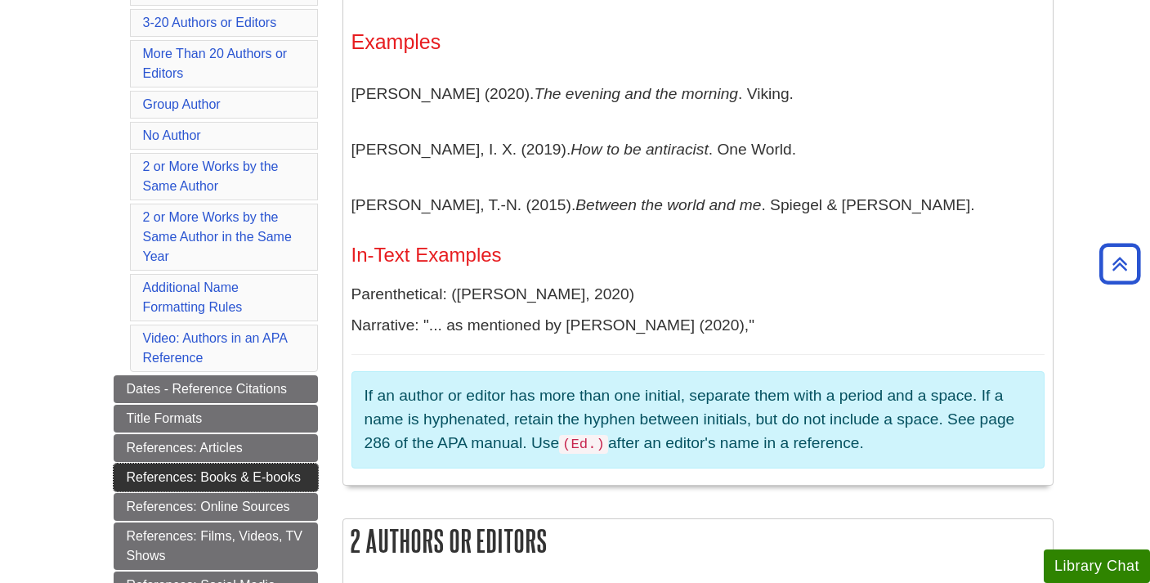
scroll to position [477, 0]
click at [204, 481] on link "References: Books & E-books" at bounding box center [216, 477] width 204 height 28
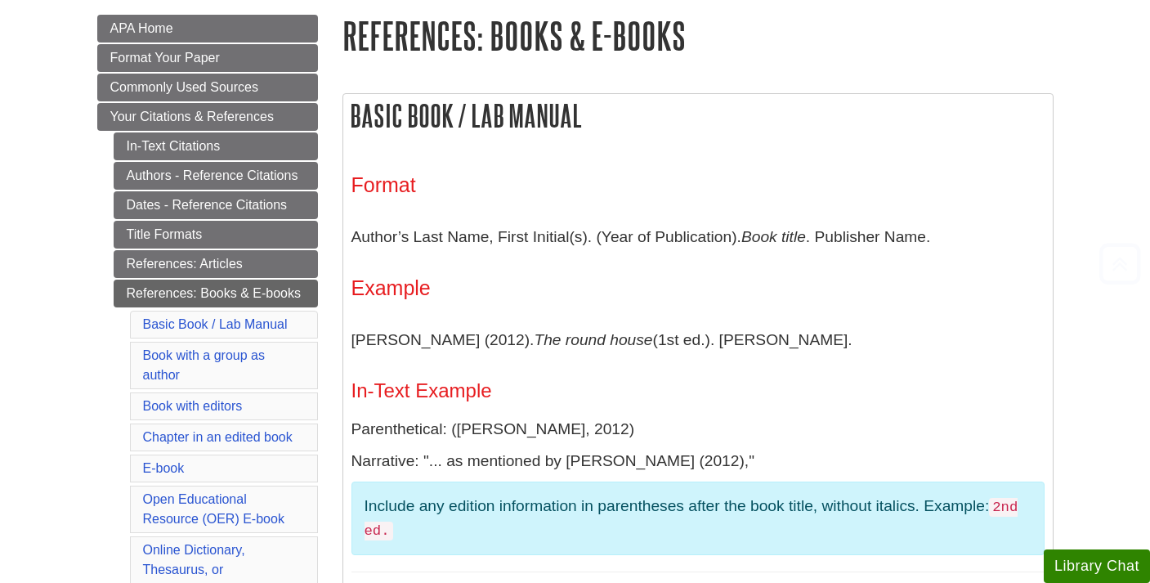
scroll to position [242, 0]
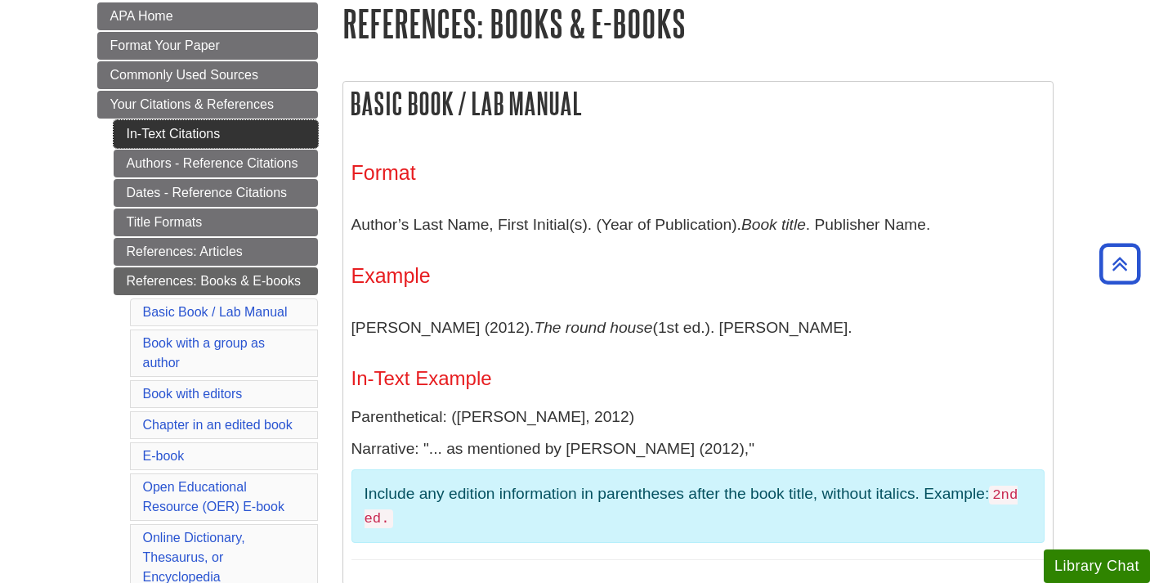
click at [197, 128] on link "In-Text Citations" at bounding box center [216, 134] width 204 height 28
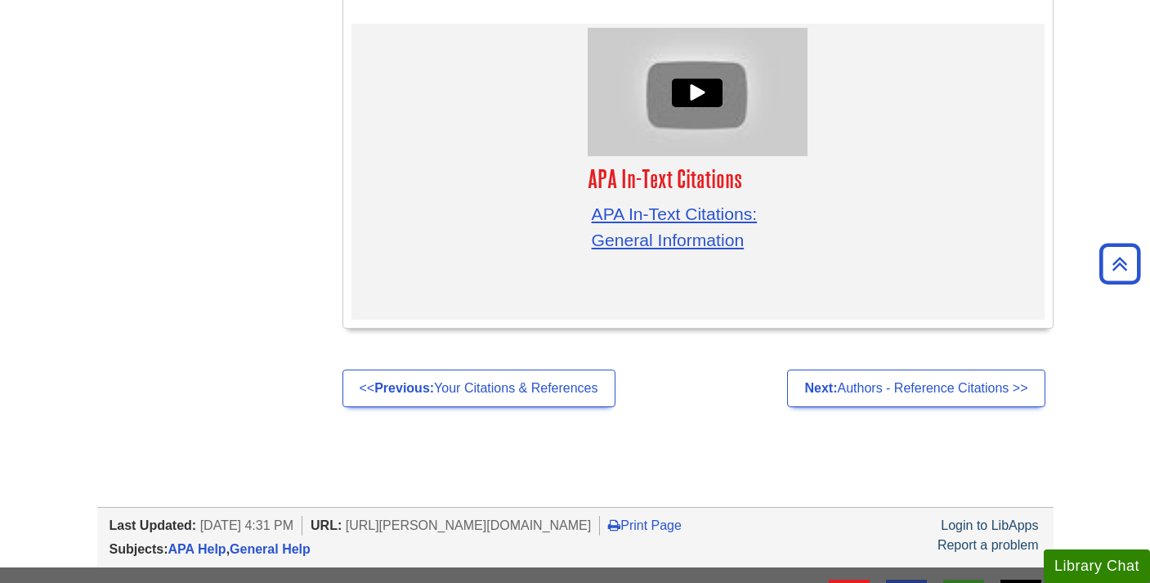
scroll to position [5231, 0]
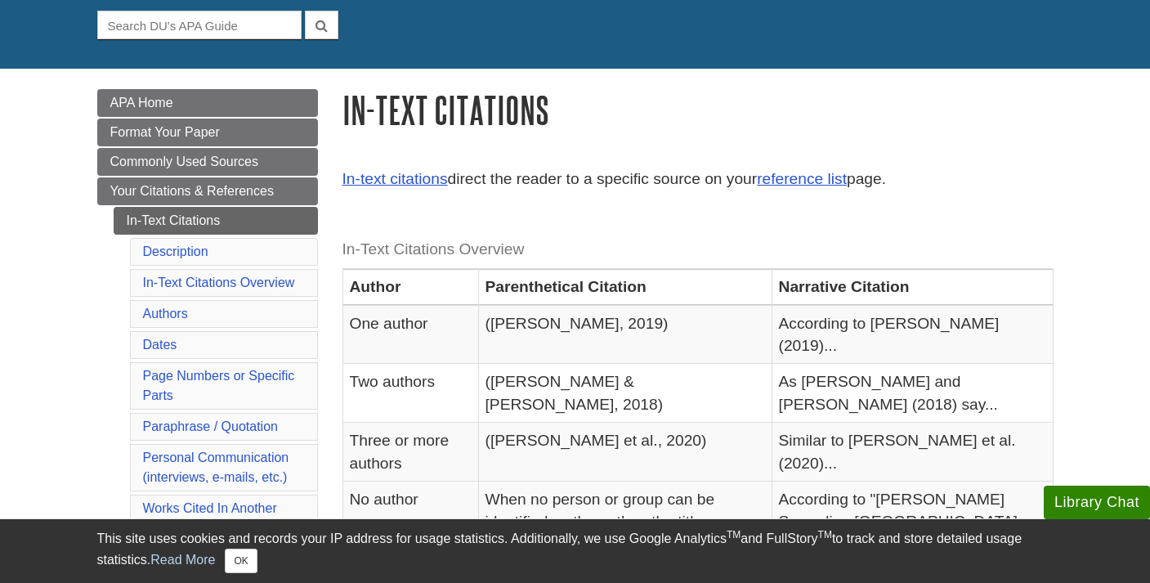
scroll to position [157, 0]
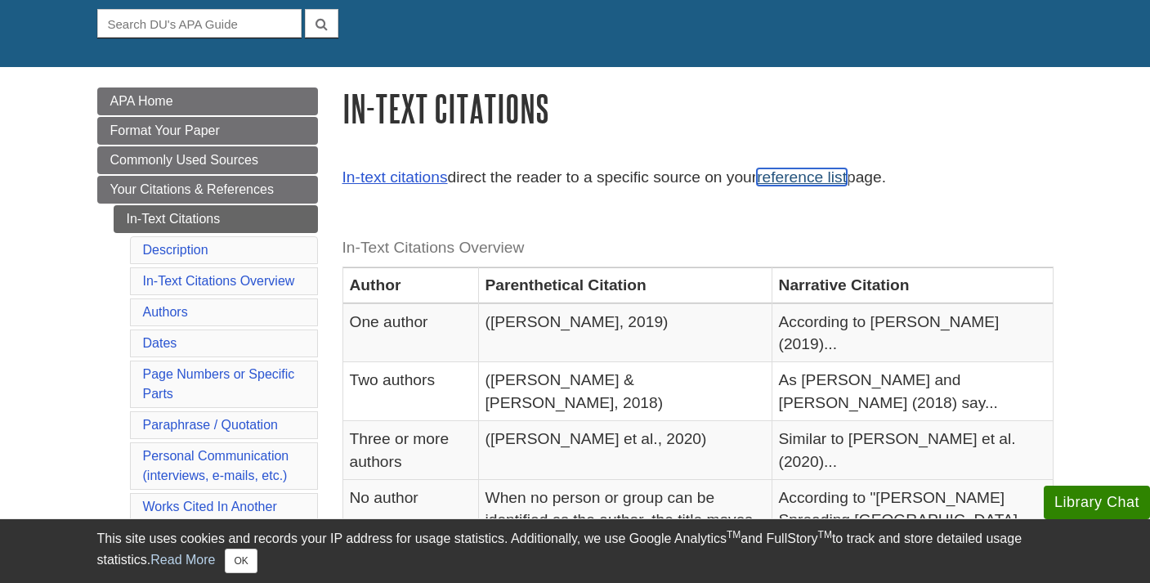
click at [814, 184] on link "reference list" at bounding box center [802, 176] width 90 height 17
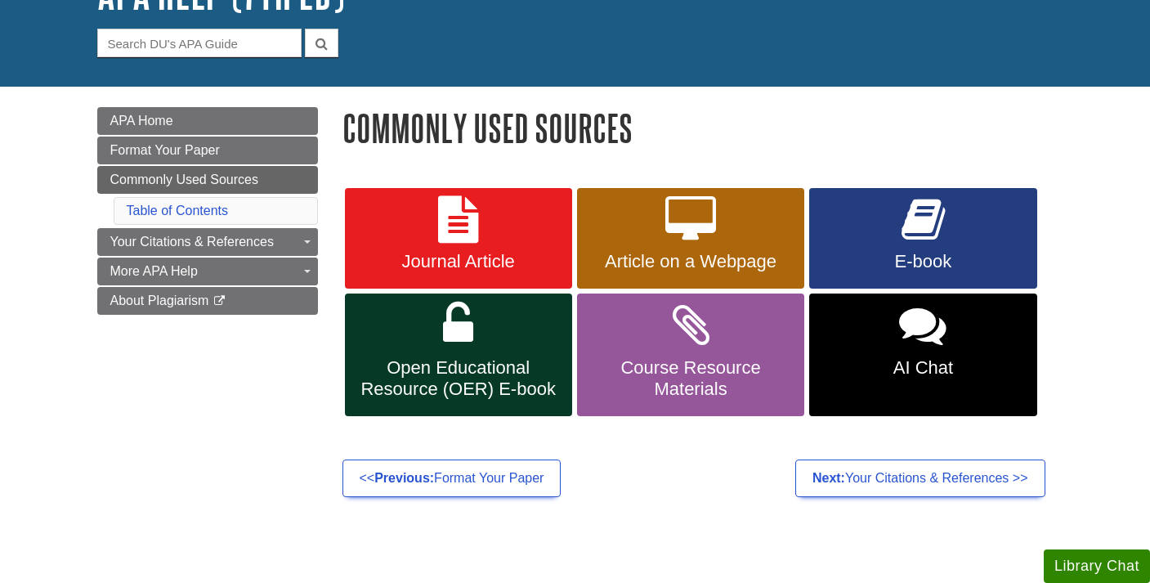
scroll to position [146, 0]
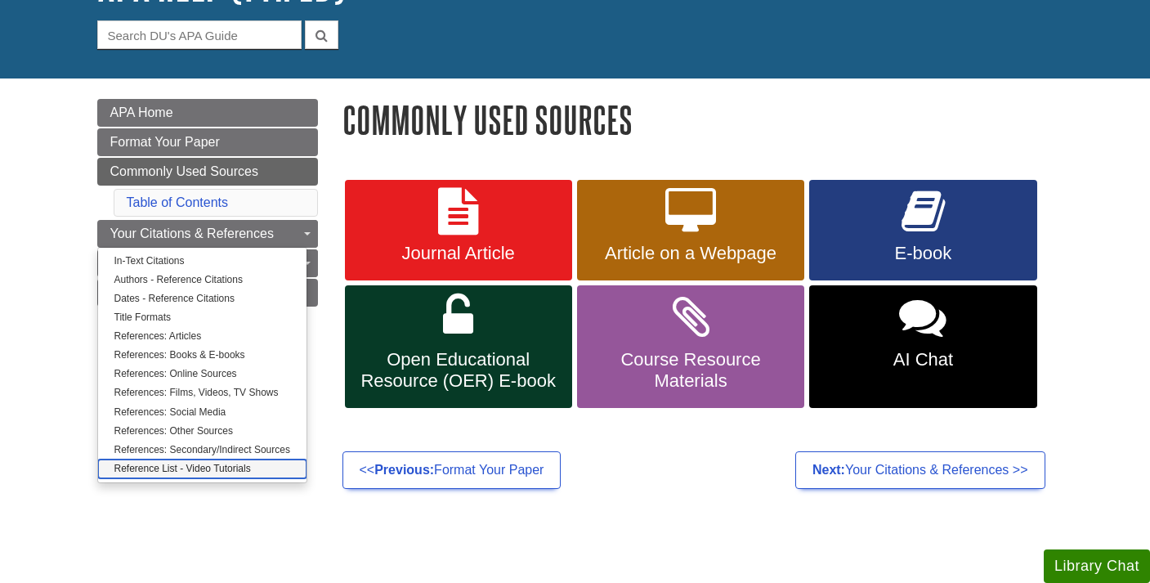
click at [199, 466] on link "Reference List - Video Tutorials" at bounding box center [202, 469] width 209 height 19
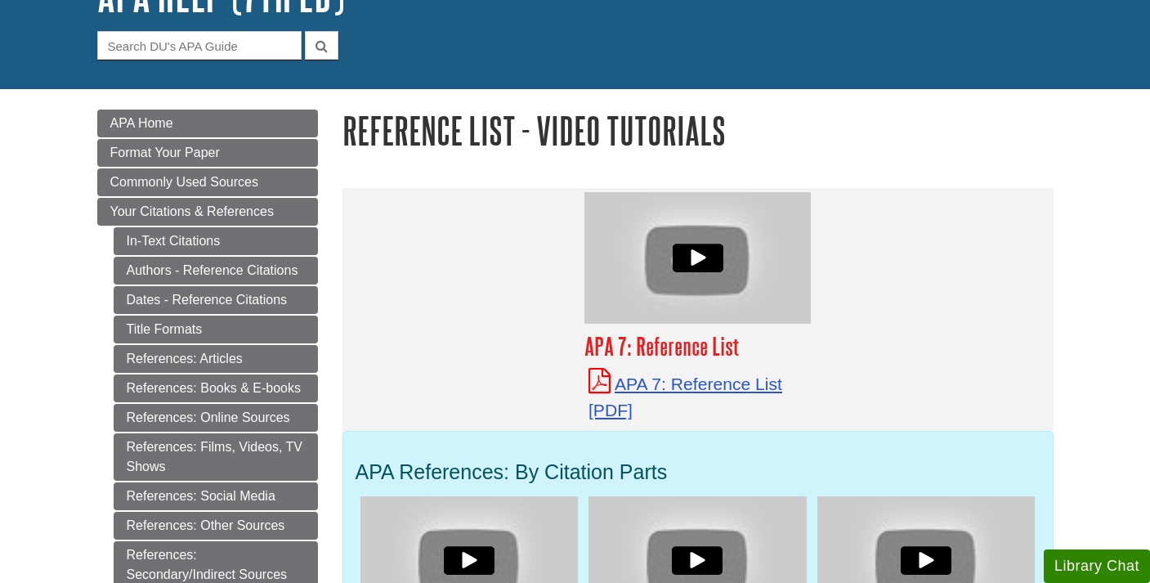
scroll to position [164, 0]
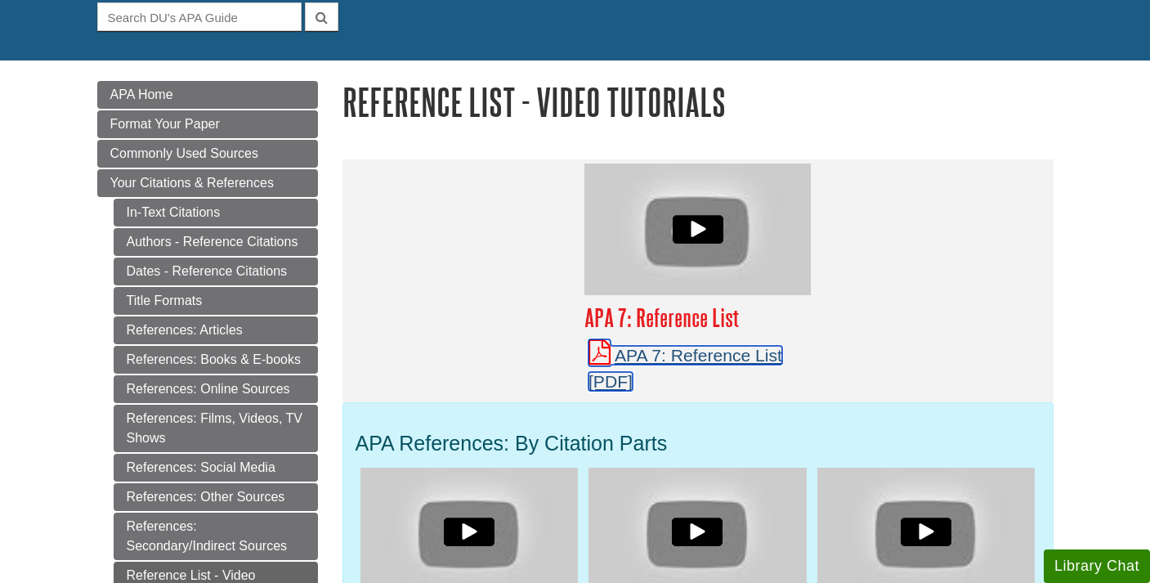
click at [696, 348] on link "APA 7: Reference List" at bounding box center [686, 368] width 194 height 45
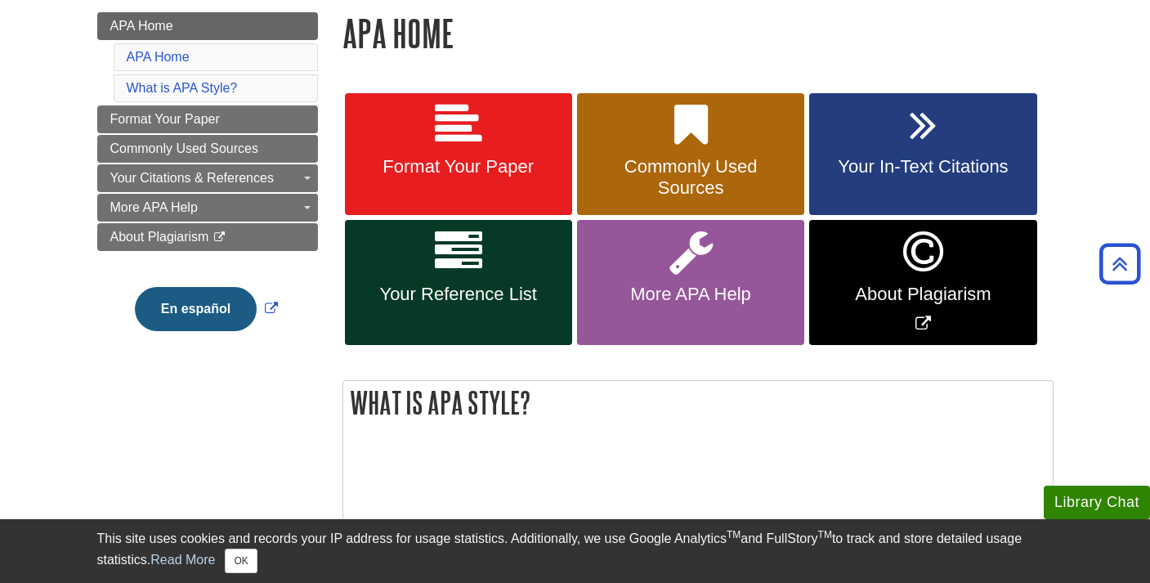
scroll to position [231, 0]
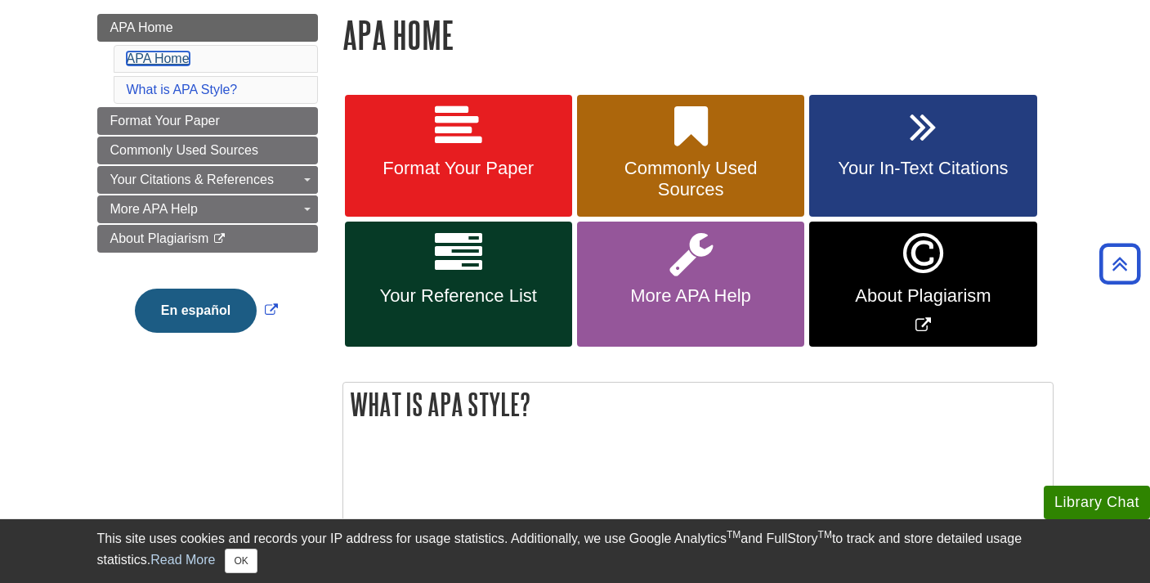
click at [175, 61] on link "APA Home" at bounding box center [158, 59] width 63 height 14
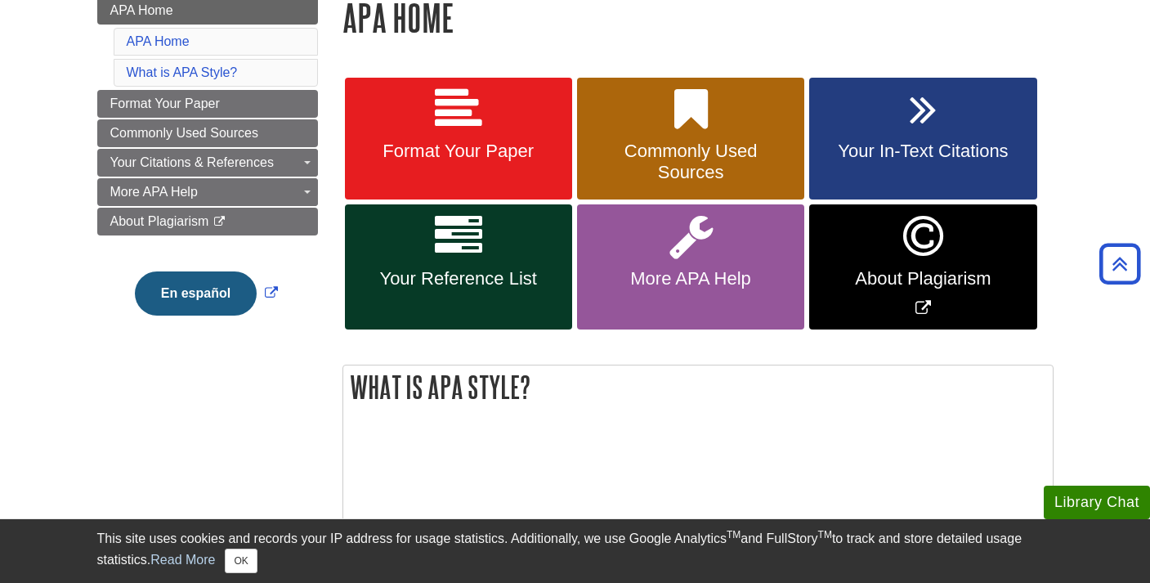
scroll to position [219, 0]
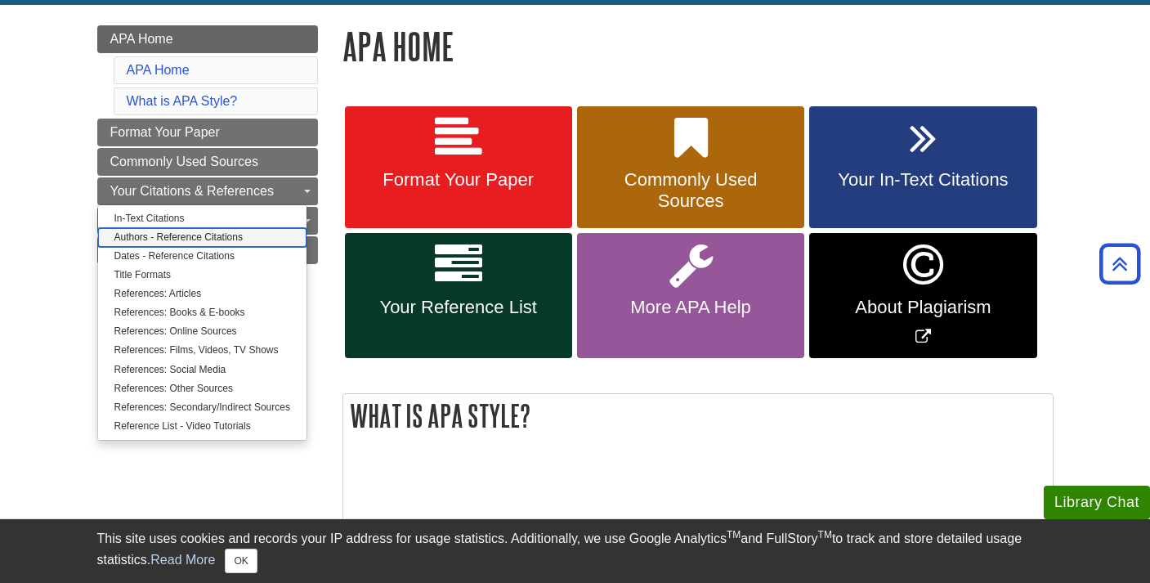
click at [206, 239] on link "Authors - Reference Citations" at bounding box center [202, 237] width 209 height 19
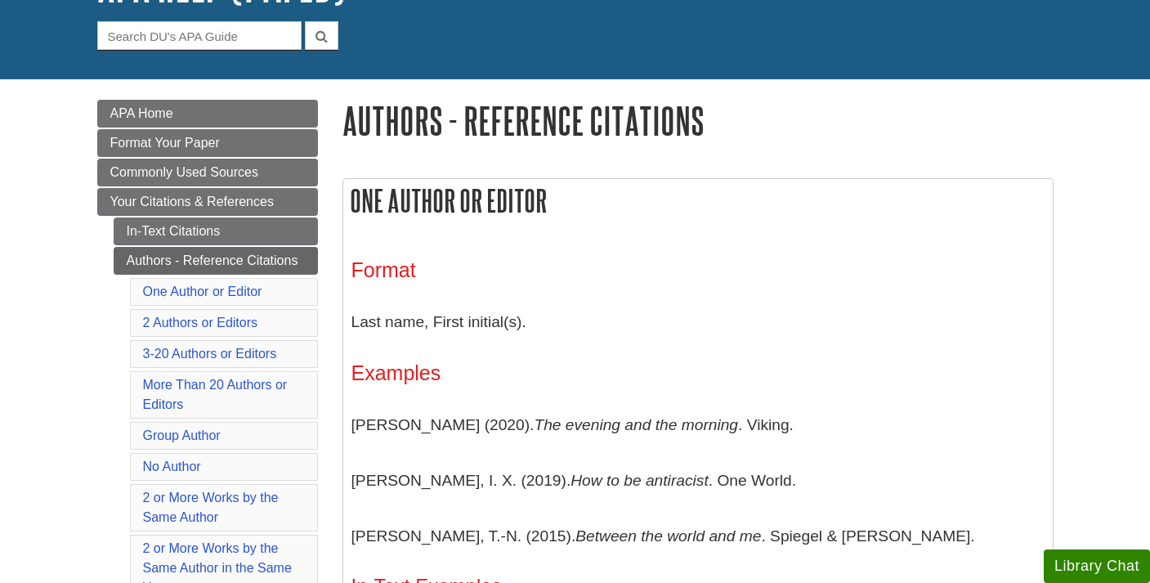
scroll to position [584, 0]
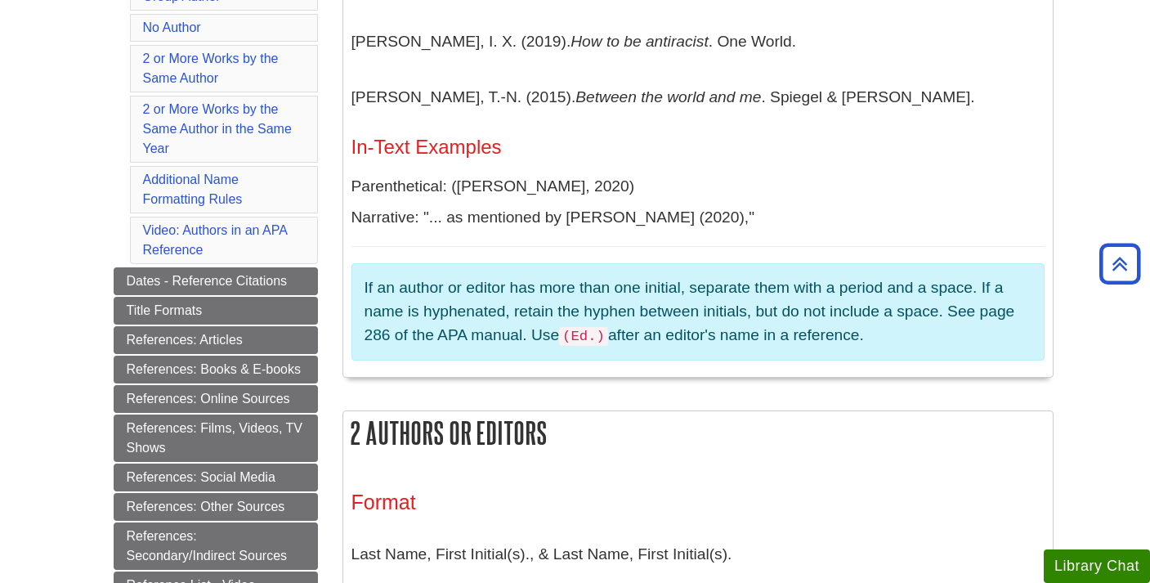
click at [594, 352] on aside "If an author or editor has more than one initial, separate them with a period a…" at bounding box center [698, 311] width 693 height 97
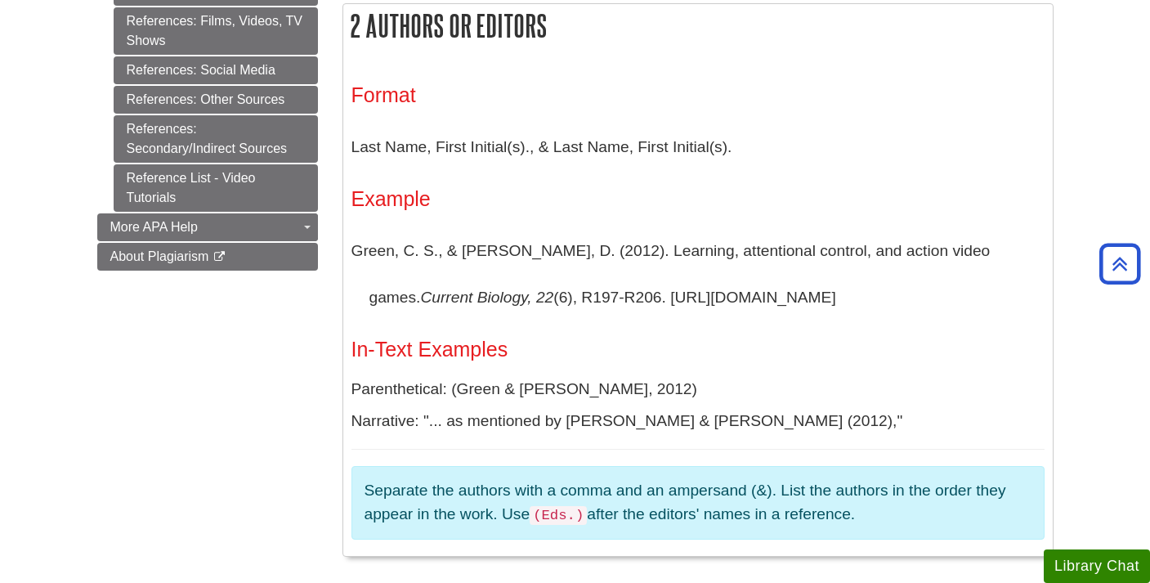
scroll to position [993, 0]
